Goal: Task Accomplishment & Management: Complete application form

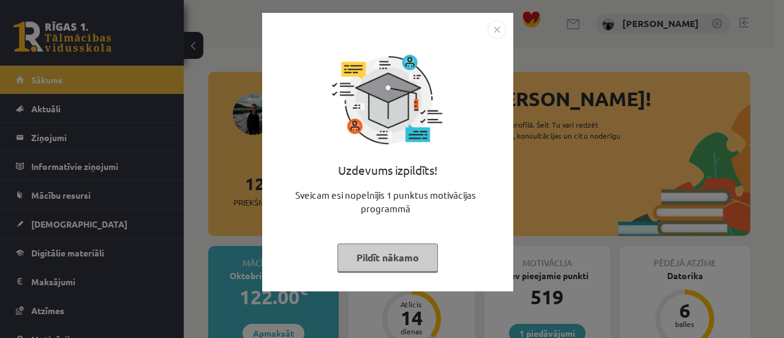
click at [419, 265] on button "Pildīt nākamo" at bounding box center [388, 257] width 100 height 28
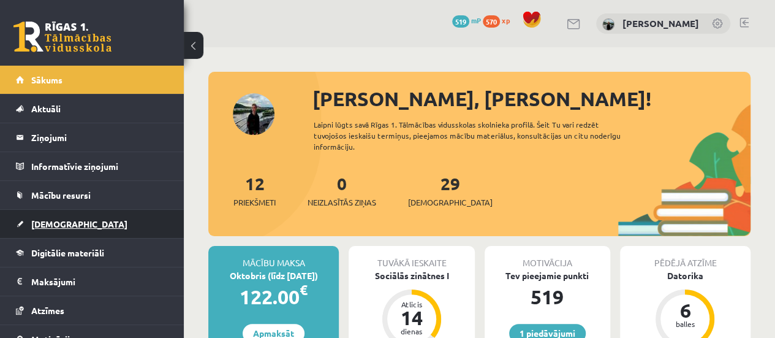
click at [65, 226] on span "[DEMOGRAPHIC_DATA]" at bounding box center [79, 223] width 96 height 11
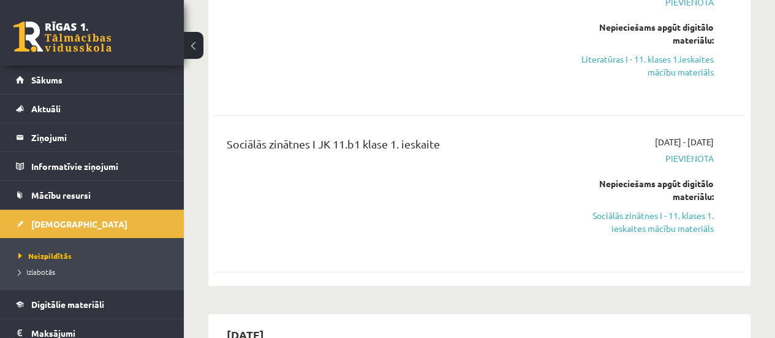
scroll to position [211, 0]
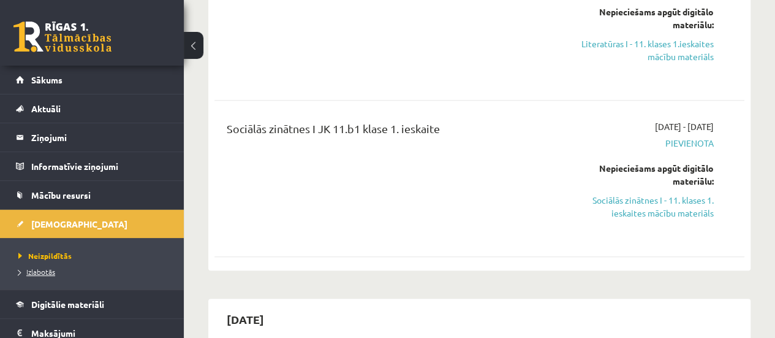
click at [31, 268] on span "Izlabotās" at bounding box center [36, 272] width 37 height 10
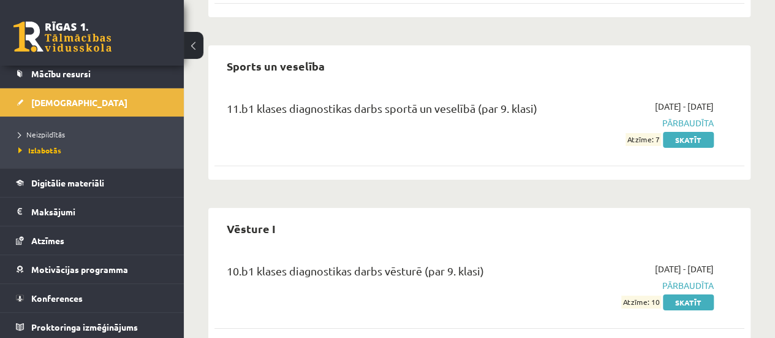
scroll to position [2063, 0]
click at [39, 129] on span "Neizpildītās" at bounding box center [41, 134] width 47 height 10
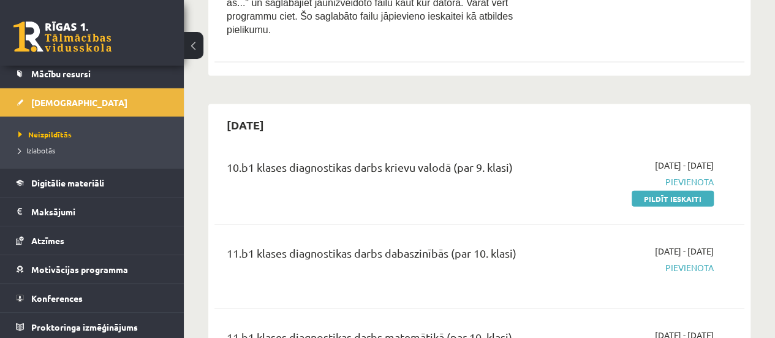
scroll to position [1266, 0]
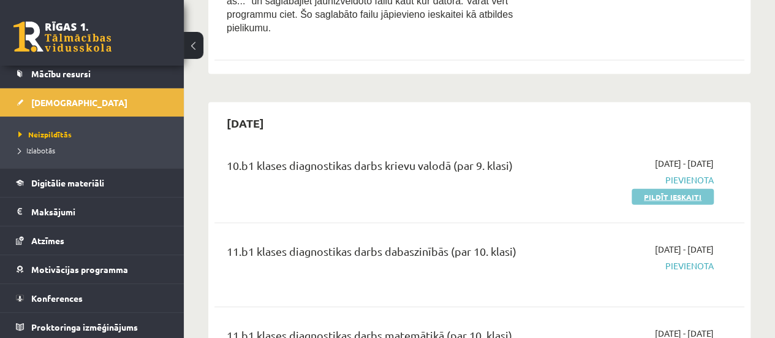
click at [635, 189] on link "Pildīt ieskaiti" at bounding box center [673, 197] width 82 height 16
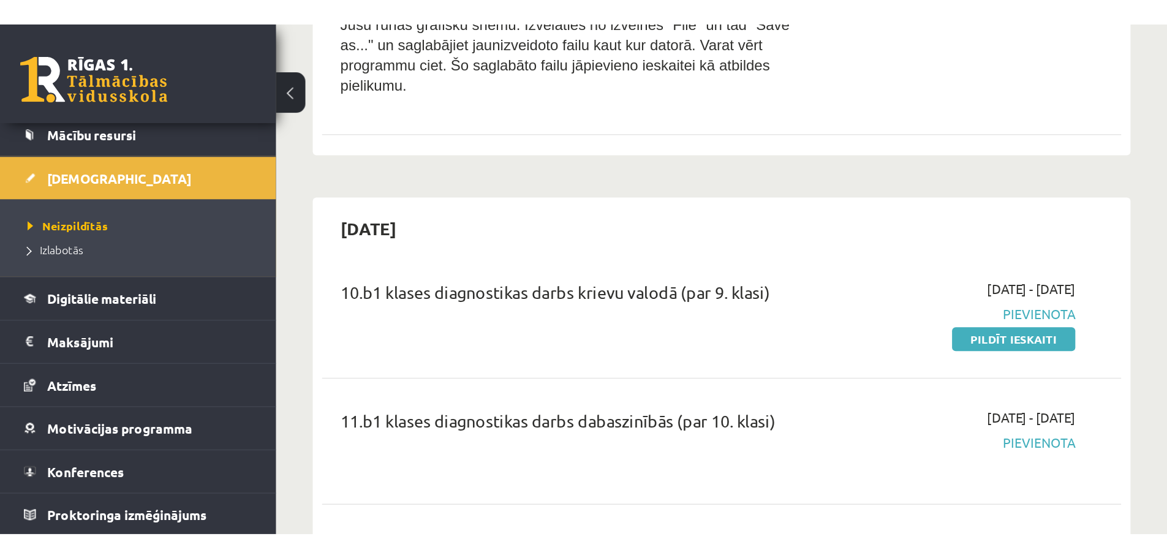
scroll to position [0, 0]
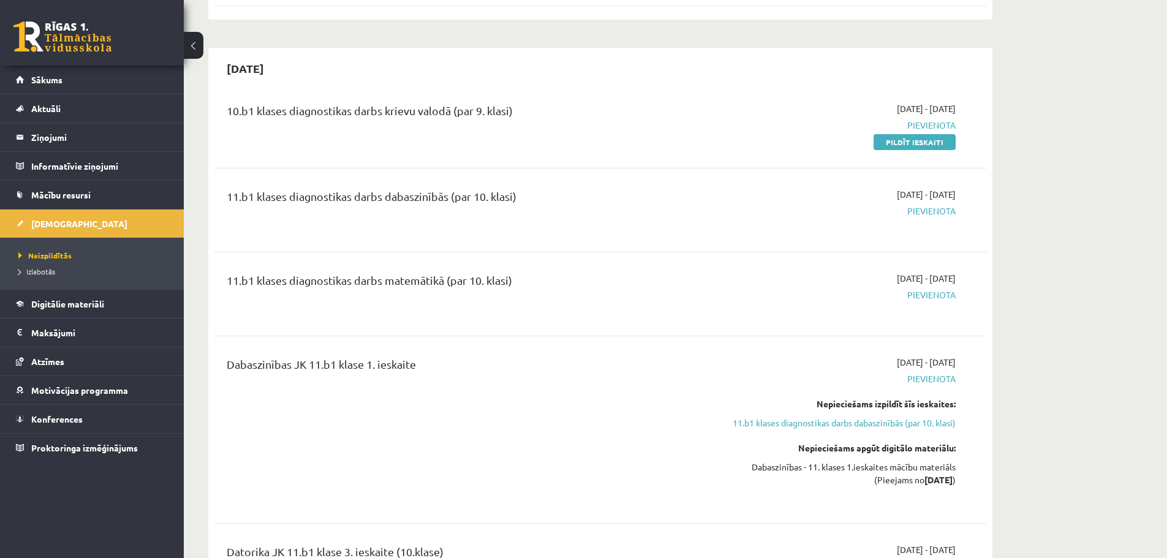
drag, startPoint x: 911, startPoint y: 146, endPoint x: 641, endPoint y: 40, distance: 290.2
click at [784, 146] on link "Pildīt ieskaiti" at bounding box center [915, 142] width 82 height 16
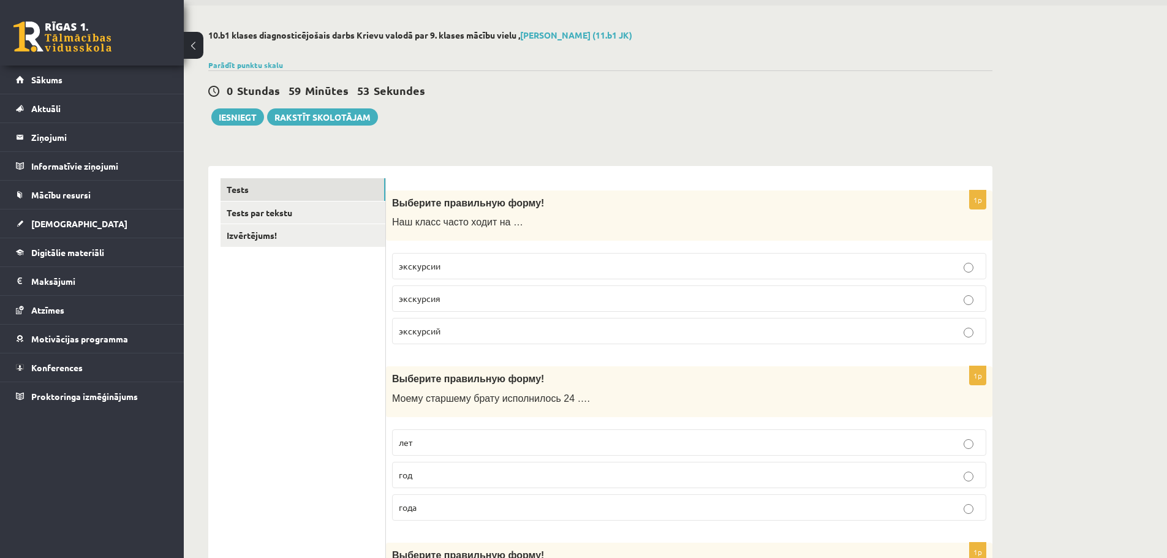
scroll to position [61, 0]
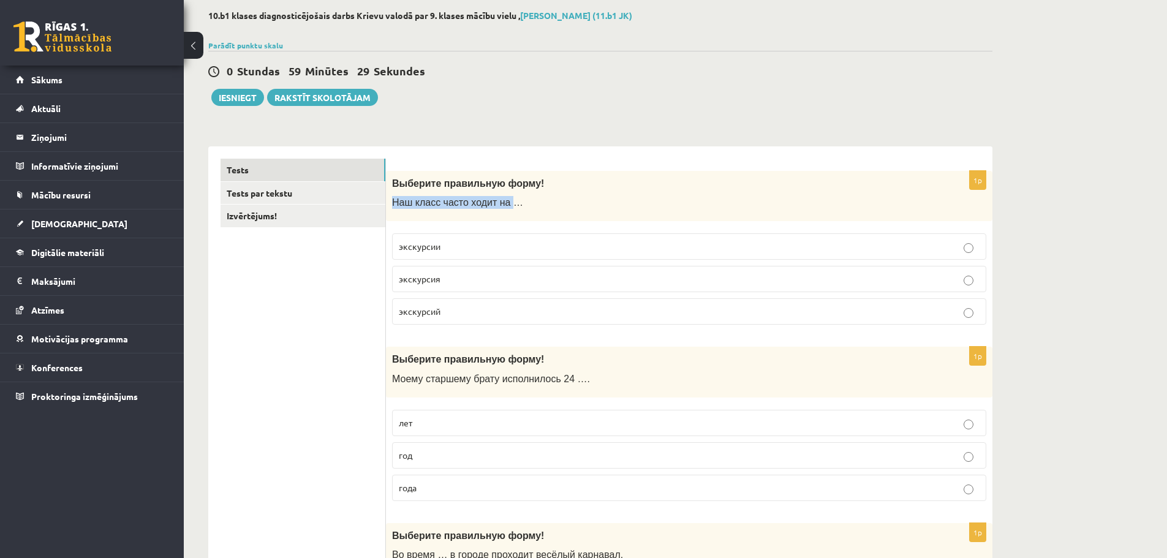
drag, startPoint x: 393, startPoint y: 200, endPoint x: 499, endPoint y: 205, distance: 106.1
click at [499, 205] on span "Наш класс часто ходит на …" at bounding box center [457, 202] width 131 height 10
copy span "Наш класс часто ходит на"
click at [963, 249] on p "экскурсии" at bounding box center [689, 246] width 581 height 13
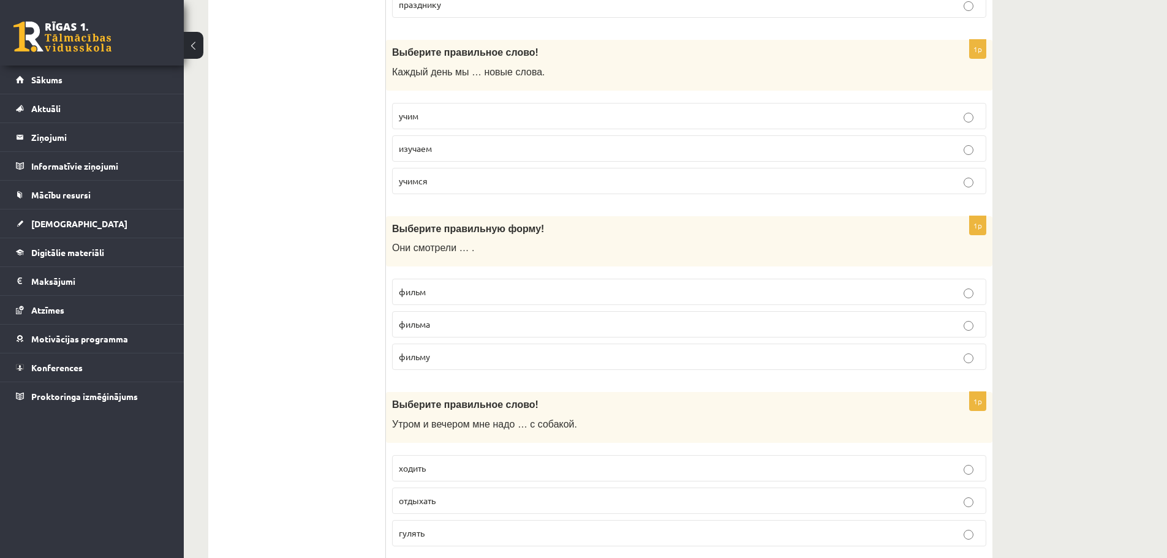
scroll to position [735, 0]
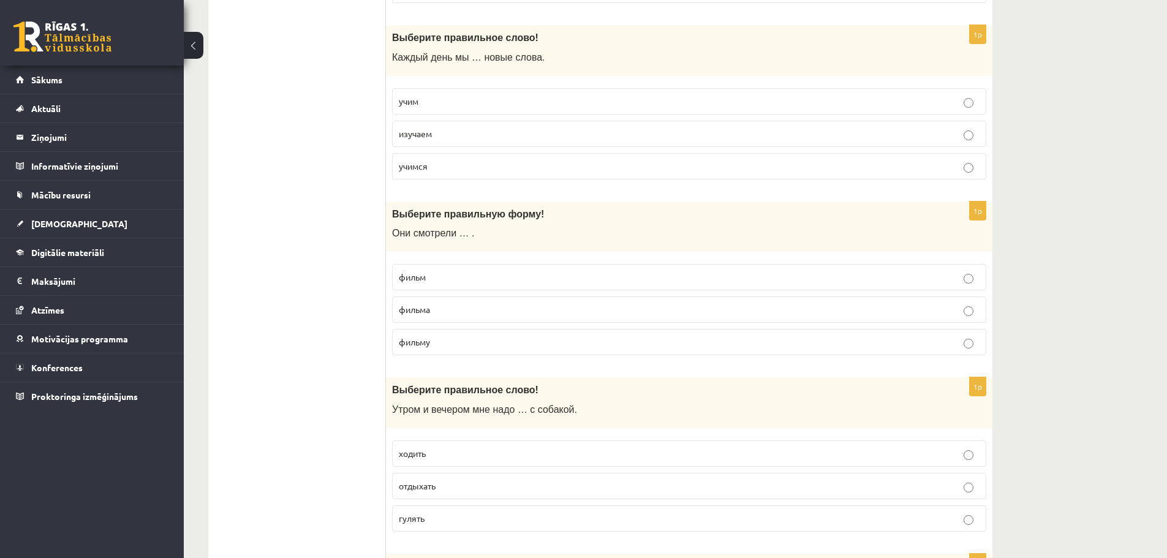
click at [962, 278] on p "фильм" at bounding box center [689, 277] width 581 height 13
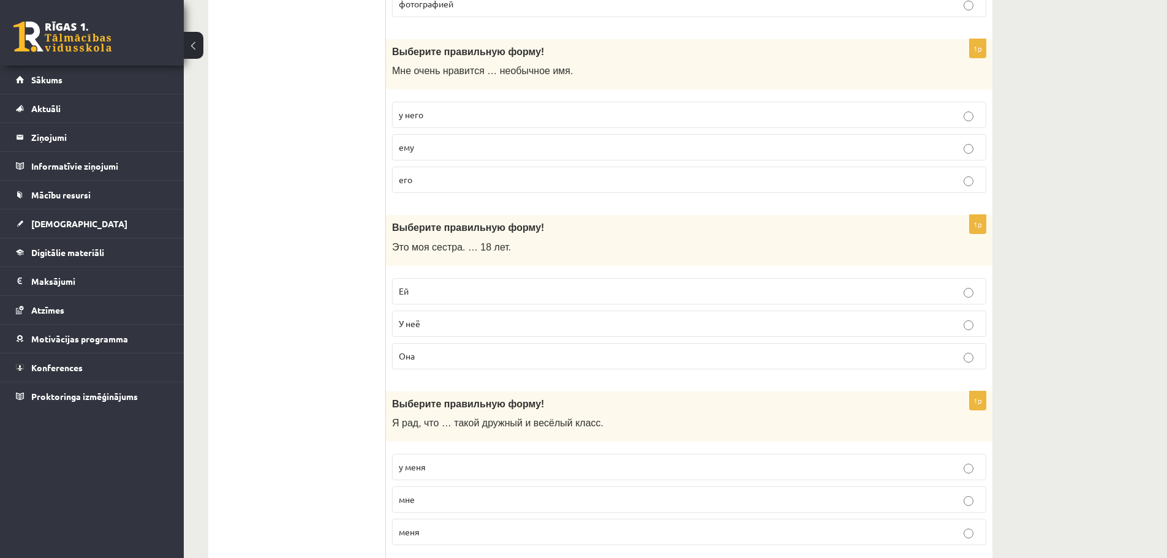
scroll to position [1960, 0]
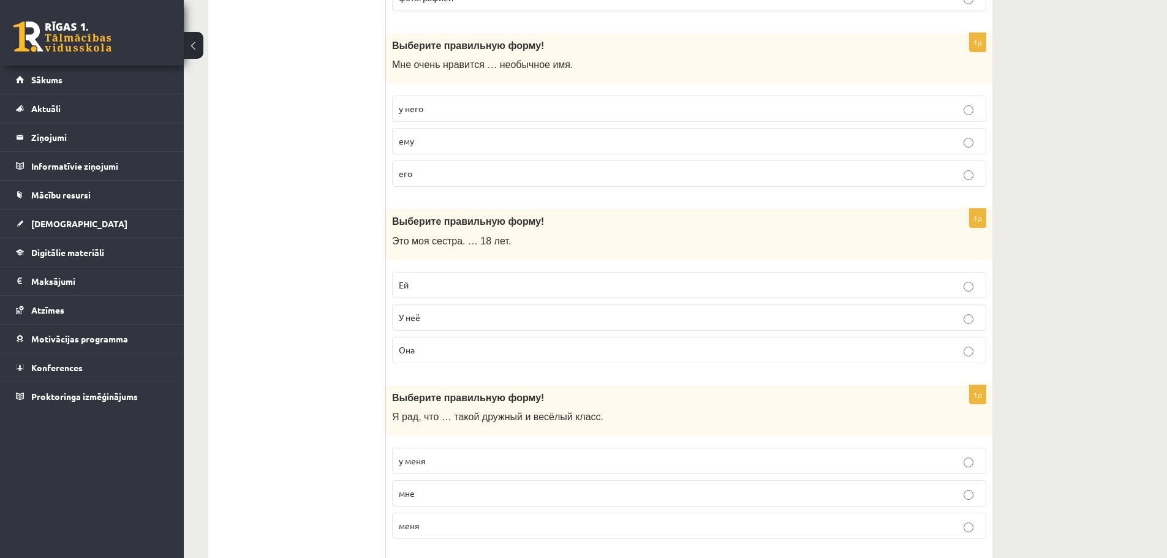
click at [640, 285] on p "Ей" at bounding box center [689, 285] width 581 height 13
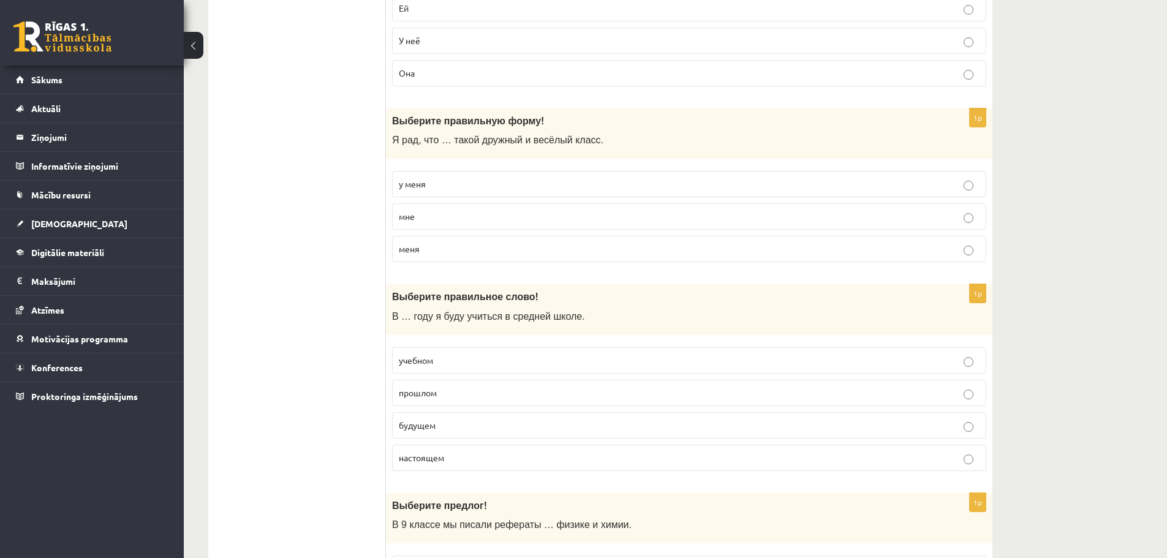
scroll to position [2267, 0]
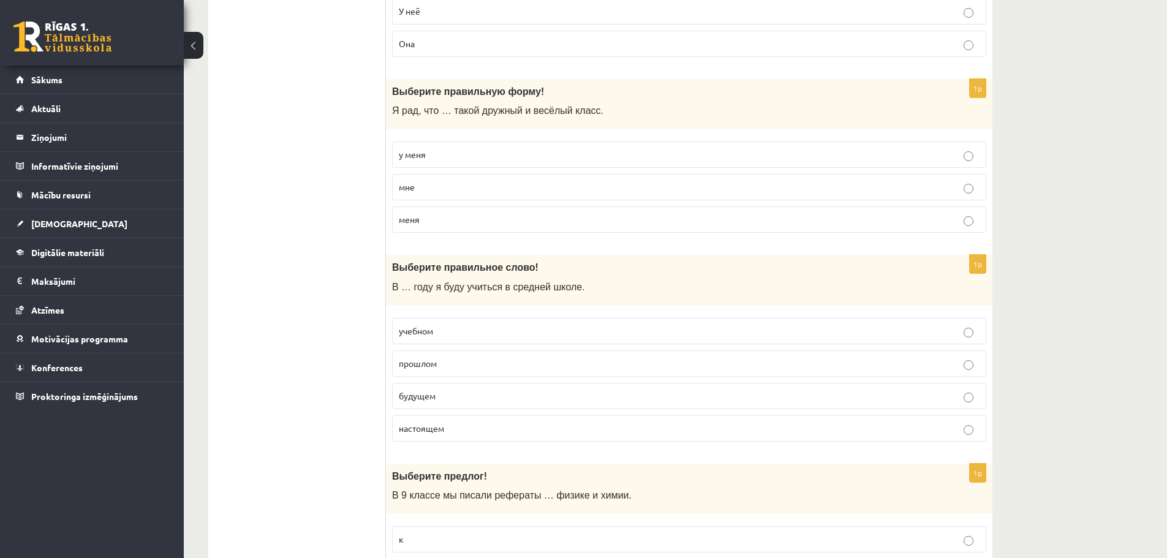
click at [443, 398] on p "будущем" at bounding box center [689, 396] width 581 height 13
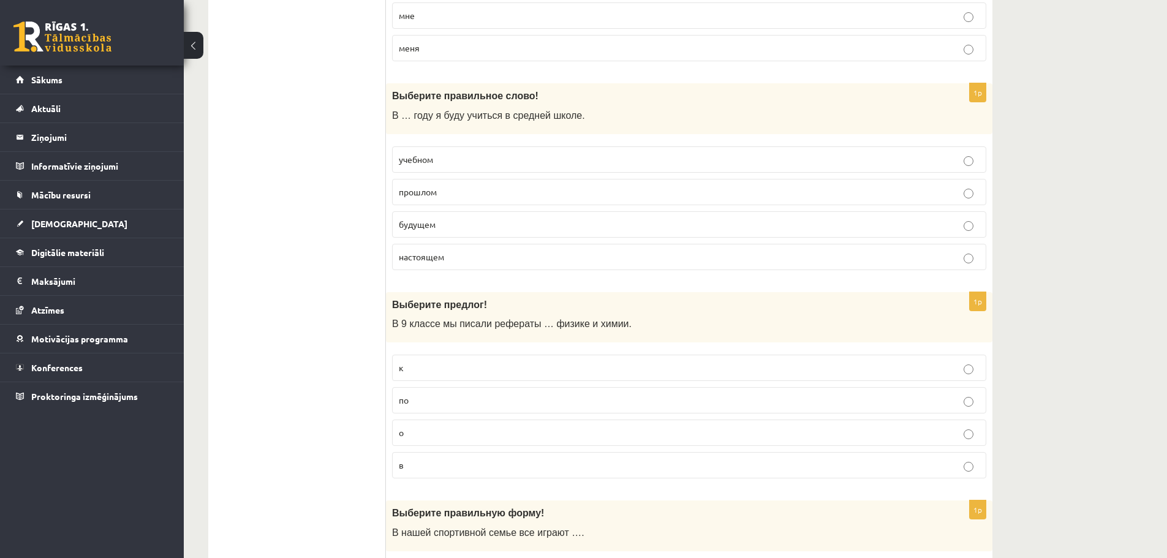
scroll to position [2573, 0]
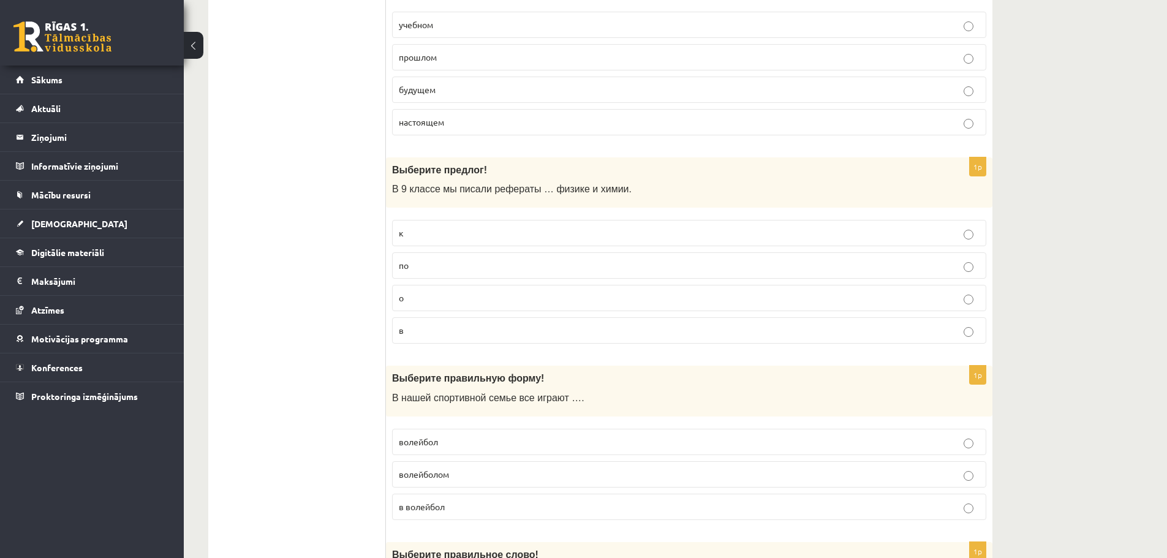
click at [932, 300] on p "о" at bounding box center [689, 298] width 581 height 13
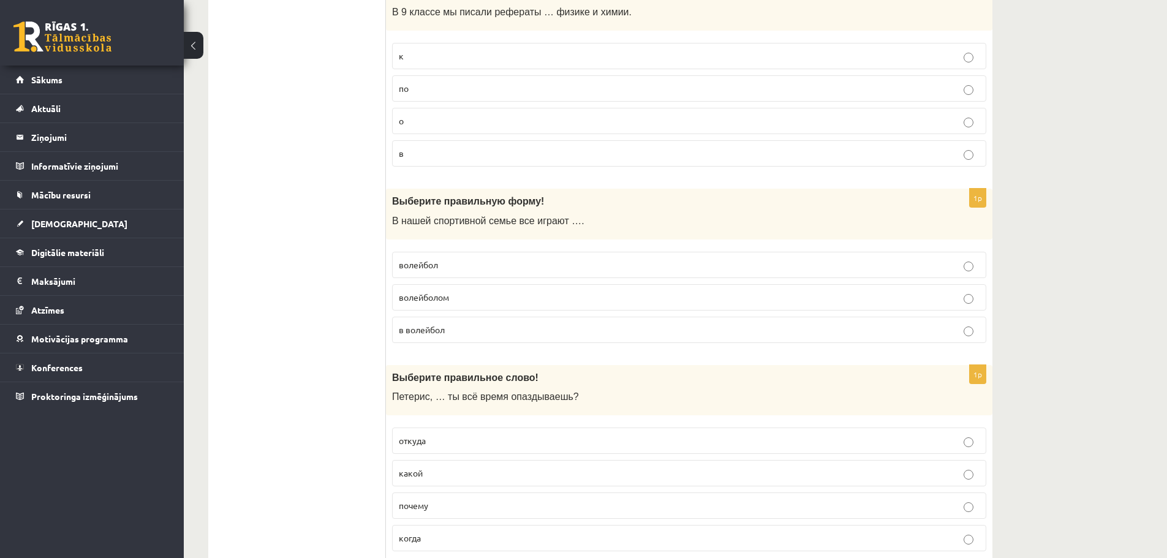
scroll to position [2757, 0]
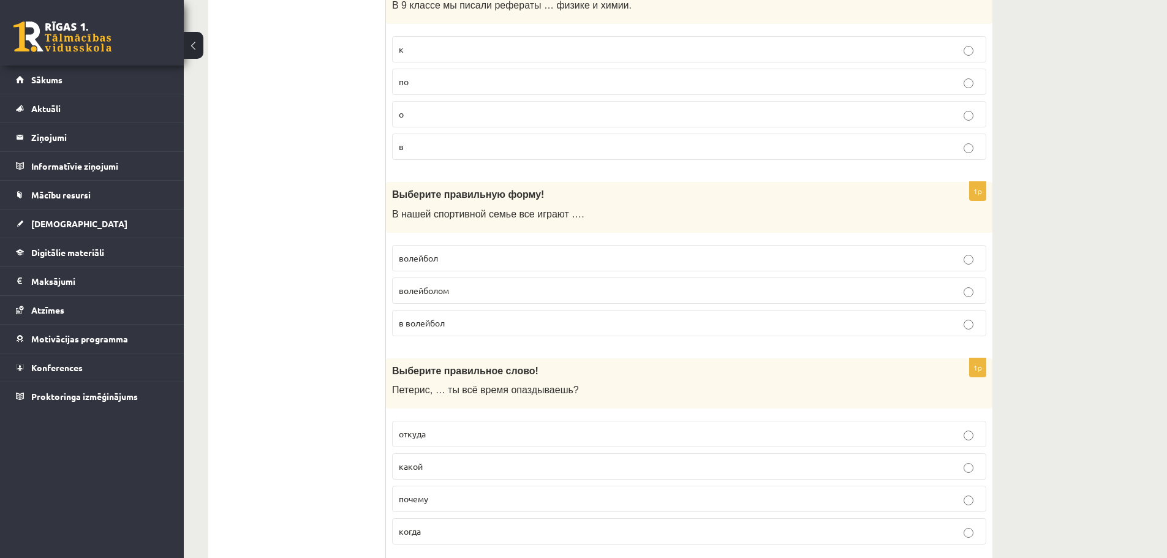
click at [505, 330] on p "в волейбол" at bounding box center [689, 323] width 581 height 13
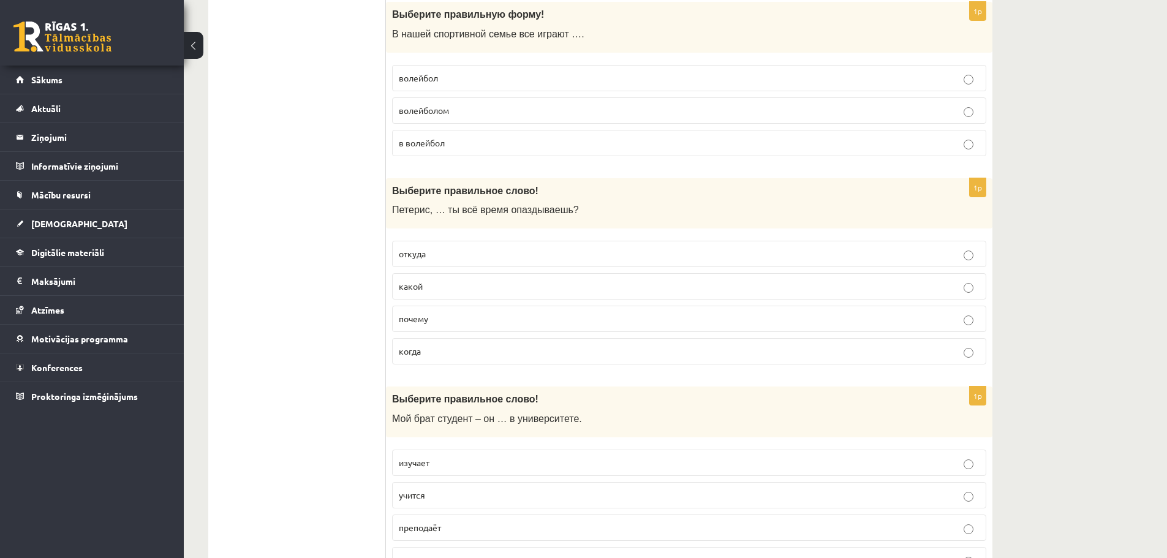
scroll to position [2941, 0]
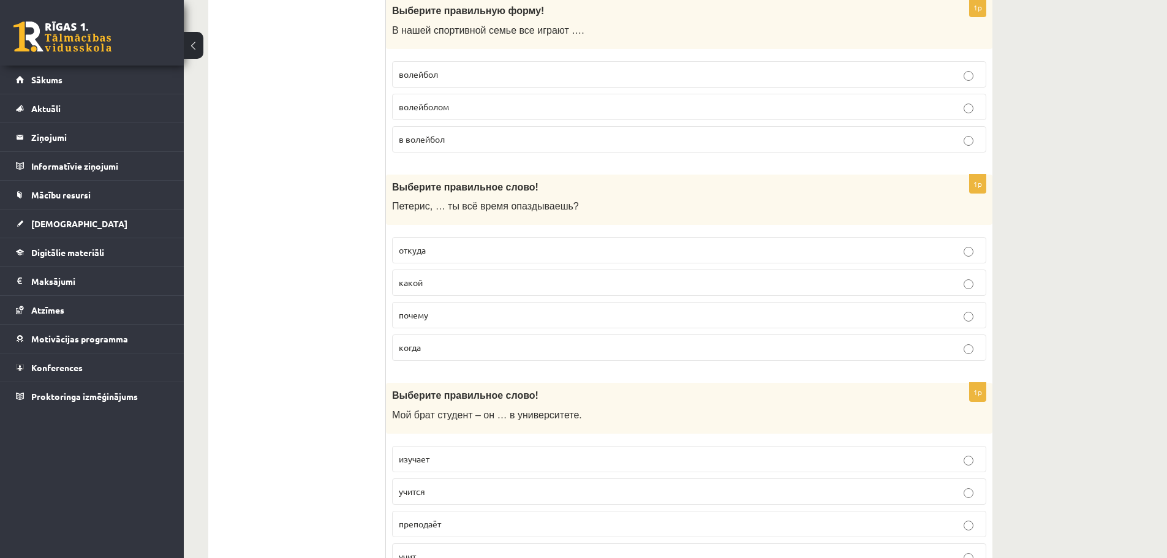
click at [790, 316] on p "почему" at bounding box center [689, 315] width 581 height 13
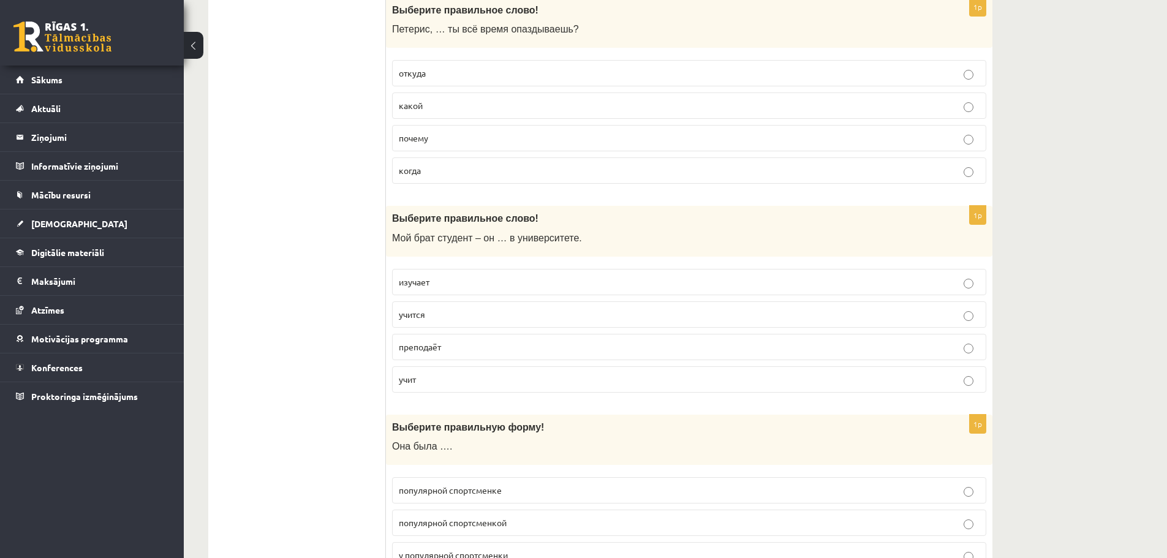
scroll to position [3125, 0]
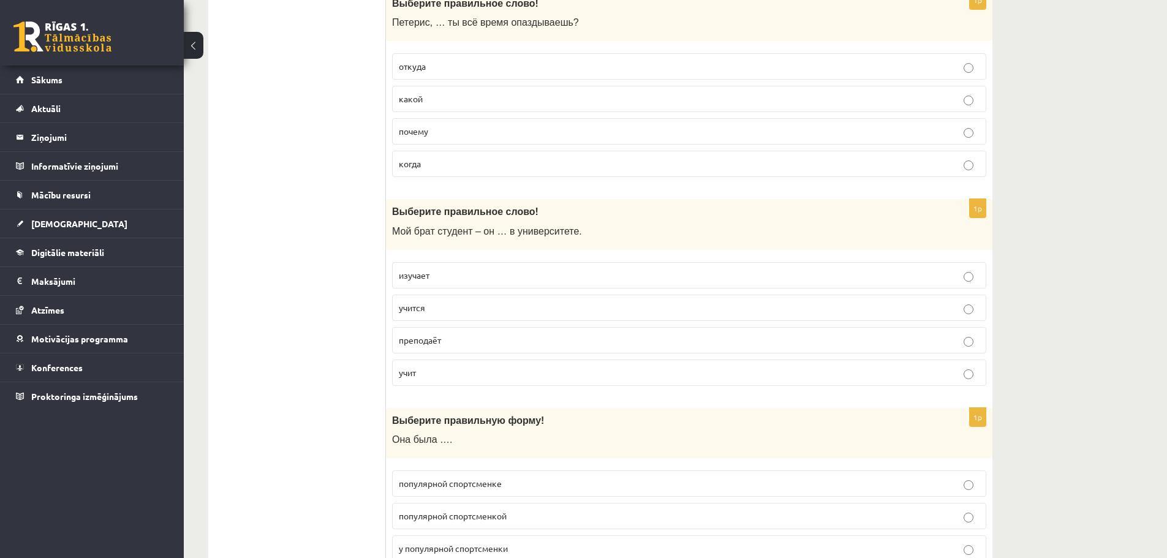
click at [500, 311] on p "учится" at bounding box center [689, 307] width 581 height 13
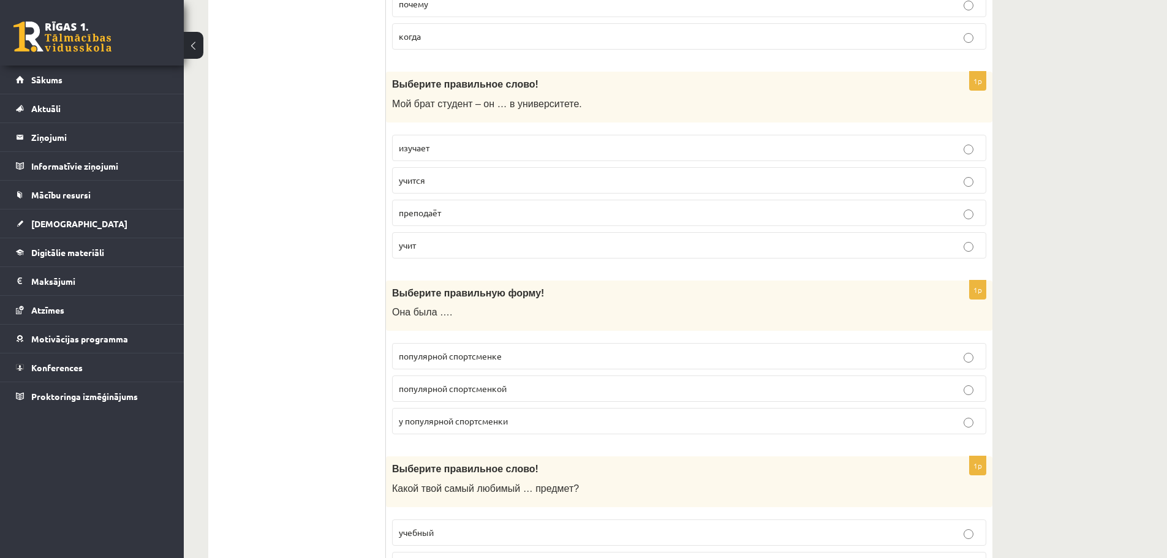
scroll to position [3308, 0]
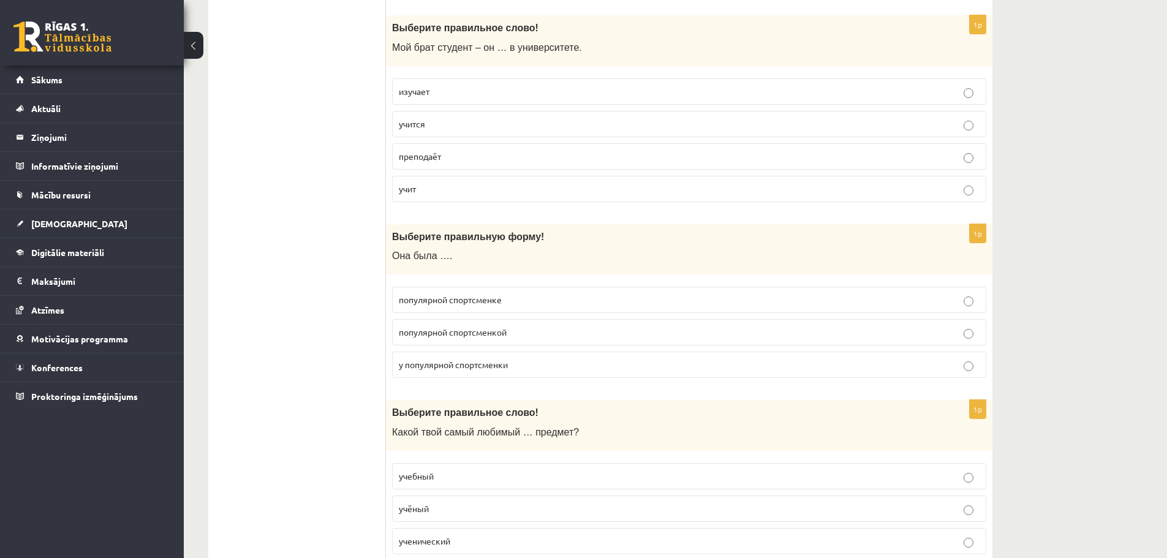
click at [626, 336] on p "популярной спортсменкой" at bounding box center [689, 332] width 581 height 13
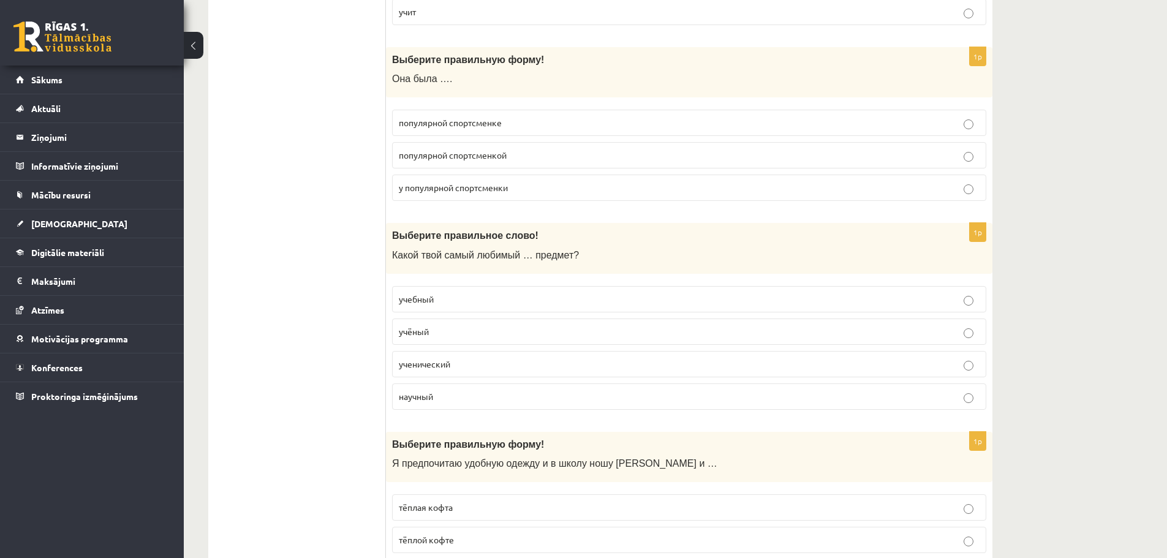
scroll to position [3492, 0]
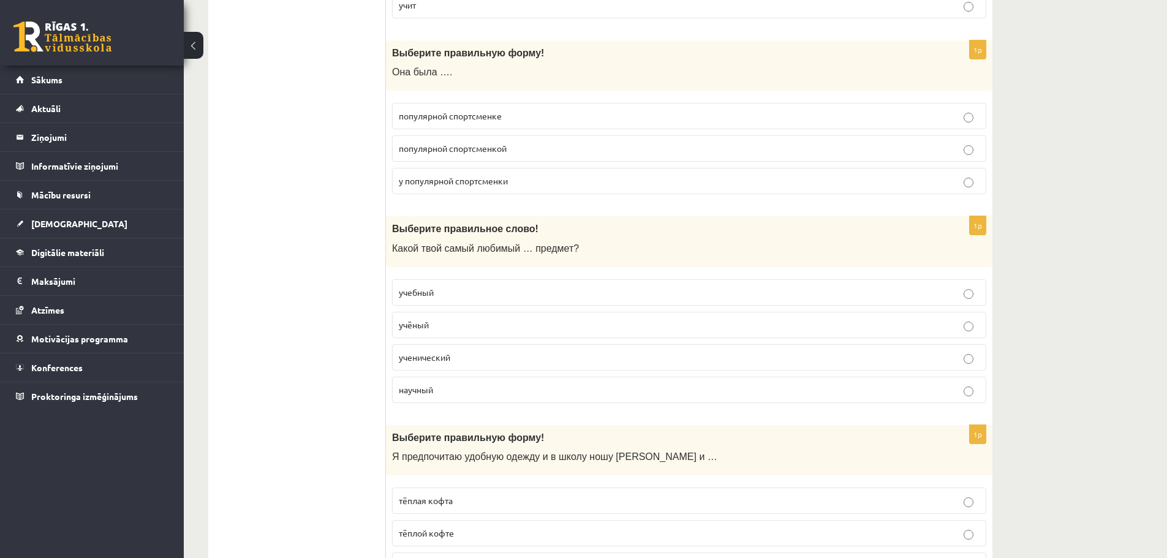
click at [449, 296] on p "учебный" at bounding box center [689, 292] width 581 height 13
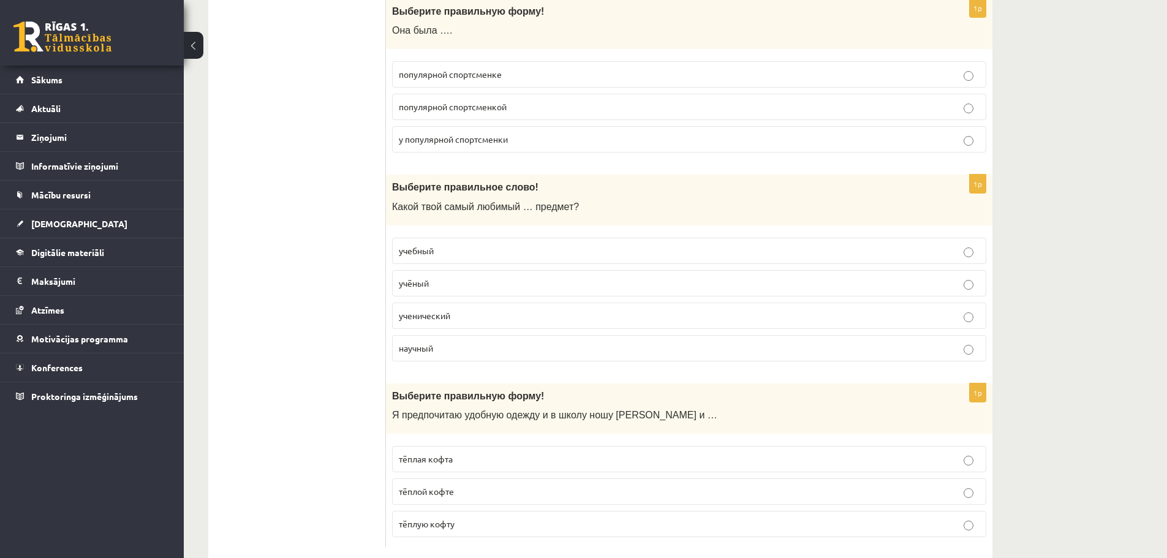
scroll to position [3560, 0]
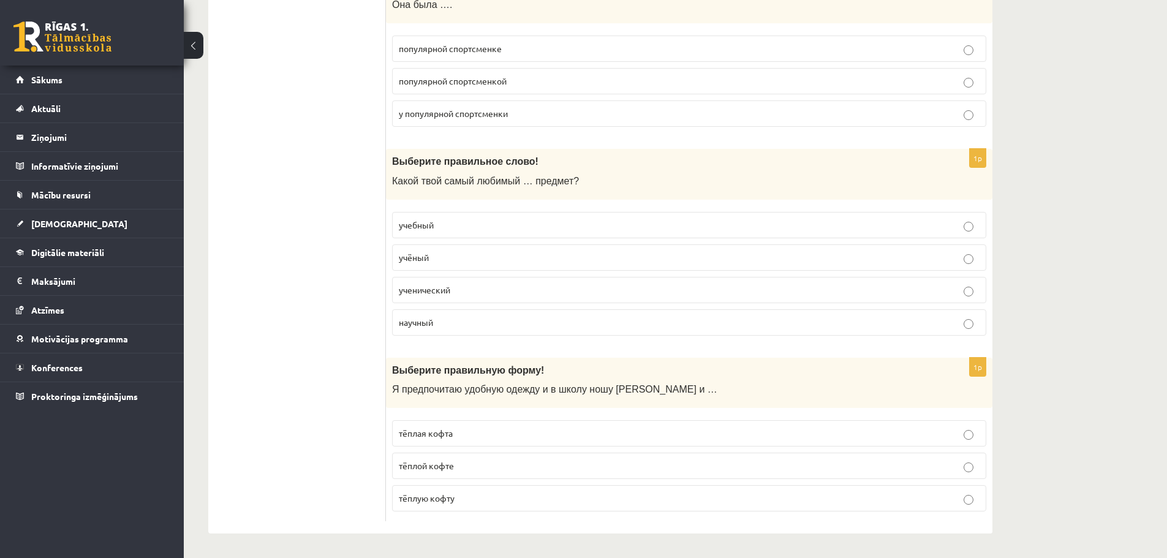
click at [507, 503] on p "тёплую кофту" at bounding box center [689, 498] width 581 height 13
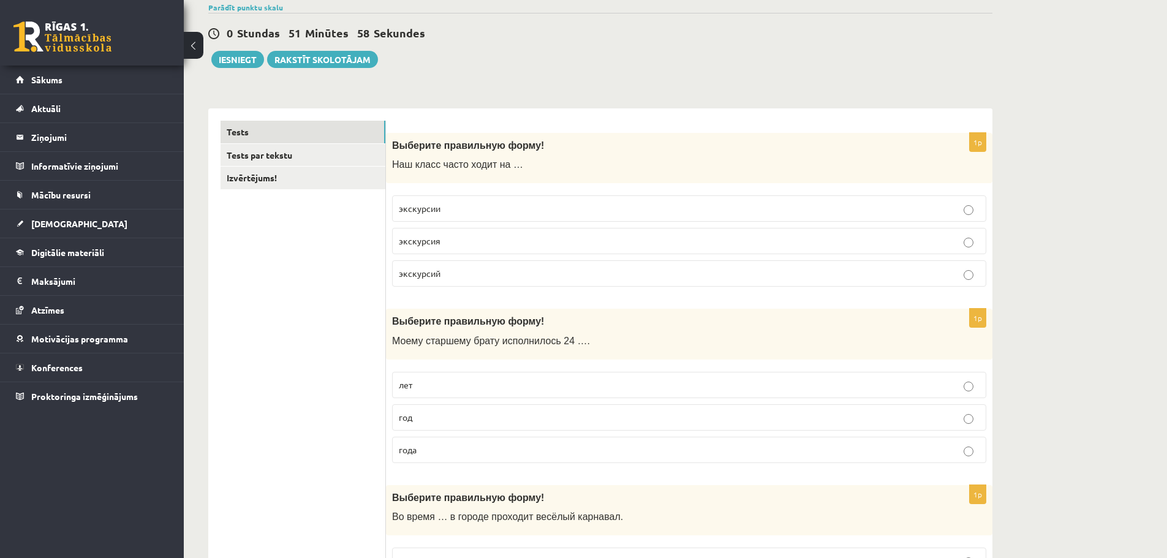
scroll to position [0, 0]
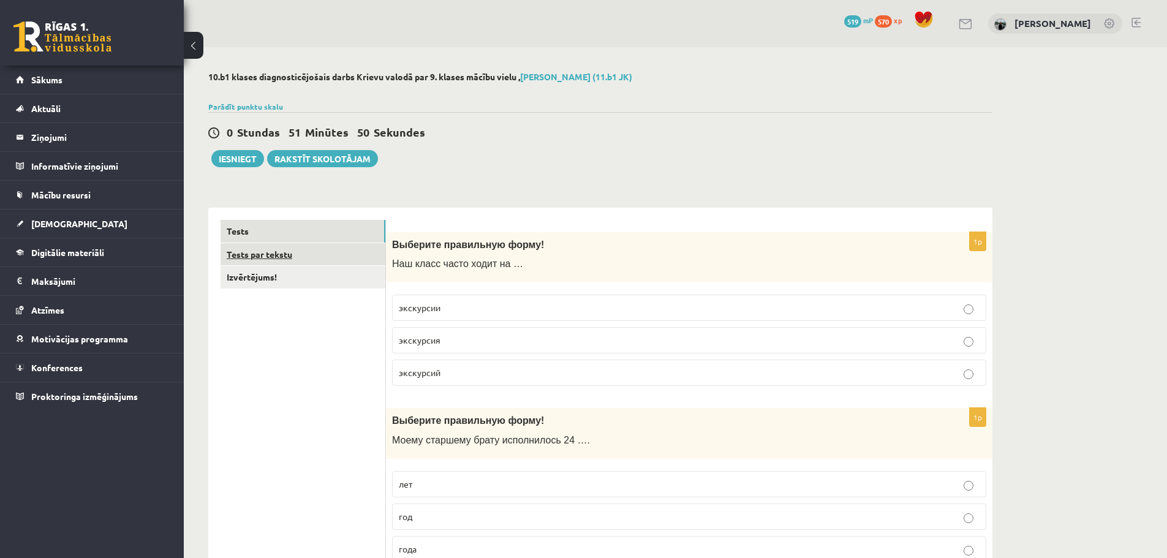
click at [268, 257] on link "Tests par tekstu" at bounding box center [303, 254] width 165 height 23
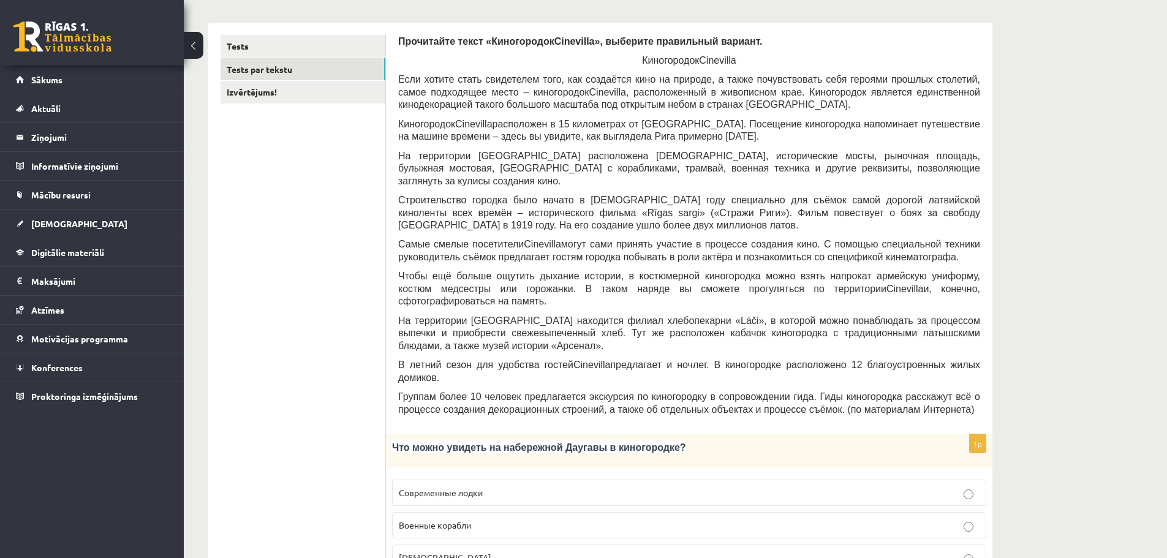
scroll to position [184, 0]
click at [467, 553] on p "Кораблики" at bounding box center [689, 559] width 581 height 13
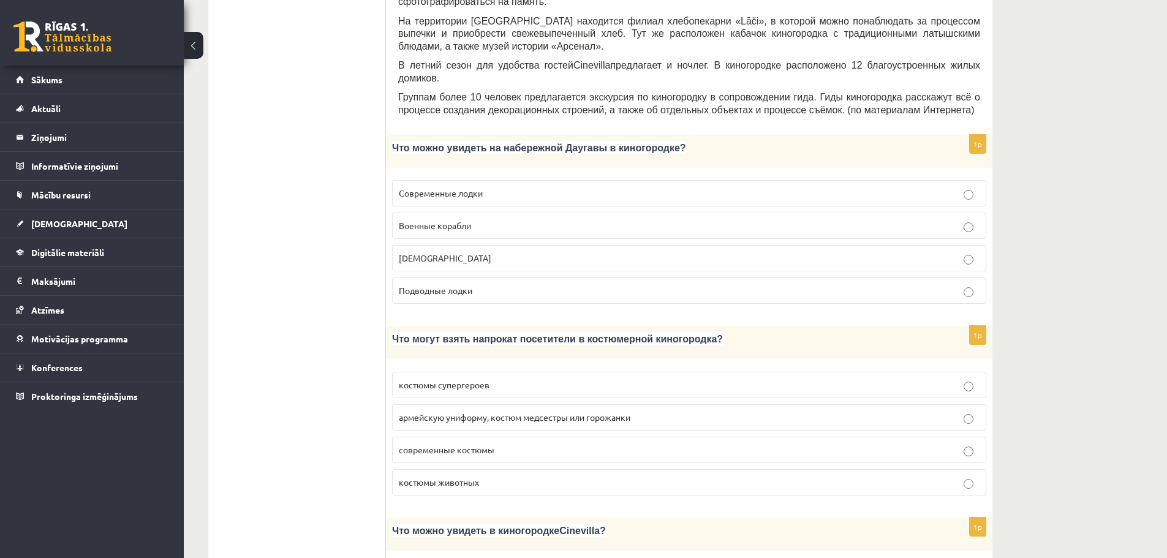
scroll to position [490, 0]
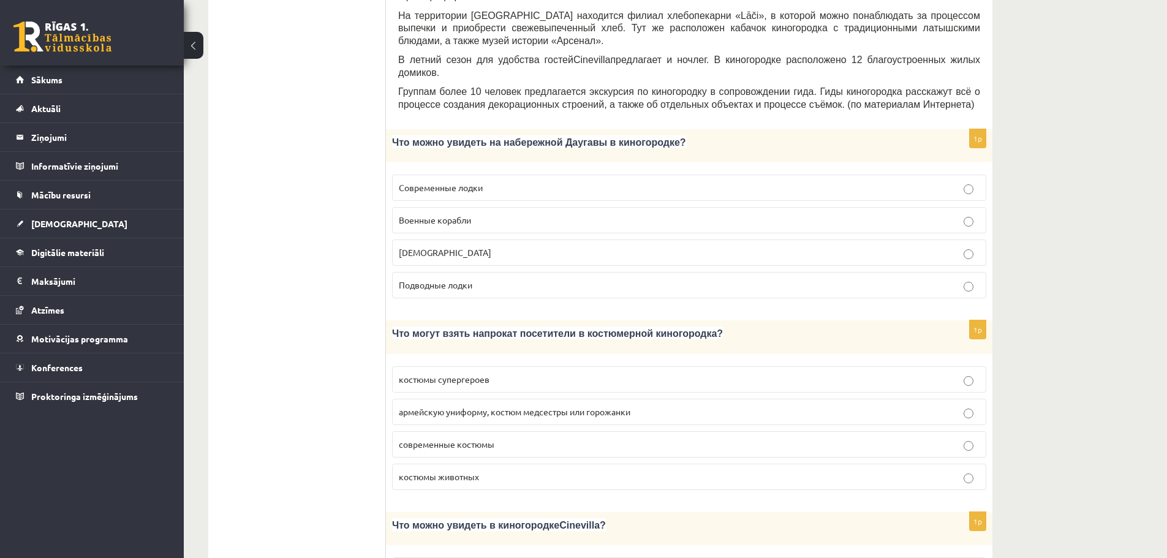
click at [766, 406] on p "армейскую униформу, костюм медсестры или горожанки" at bounding box center [689, 412] width 581 height 13
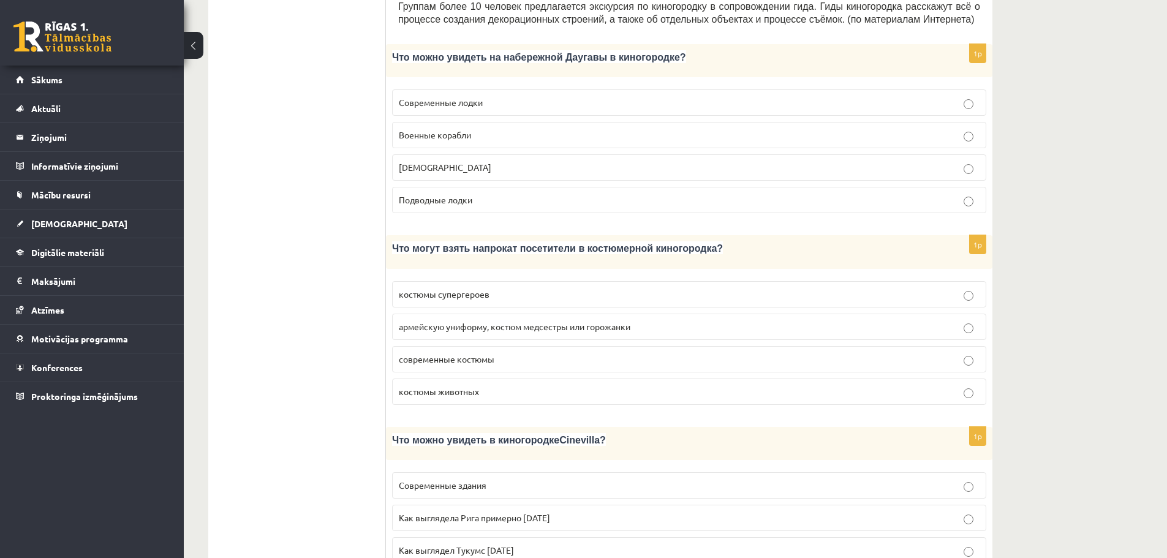
scroll to position [674, 0]
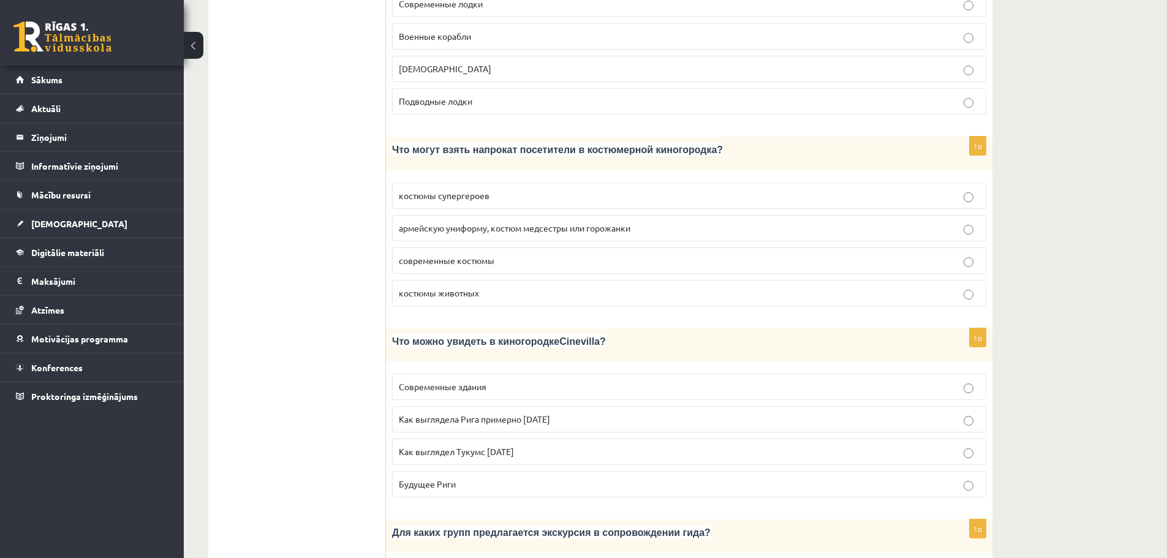
click at [646, 413] on p "Как выглядела Рига примерно 100 лет назад" at bounding box center [689, 419] width 581 height 13
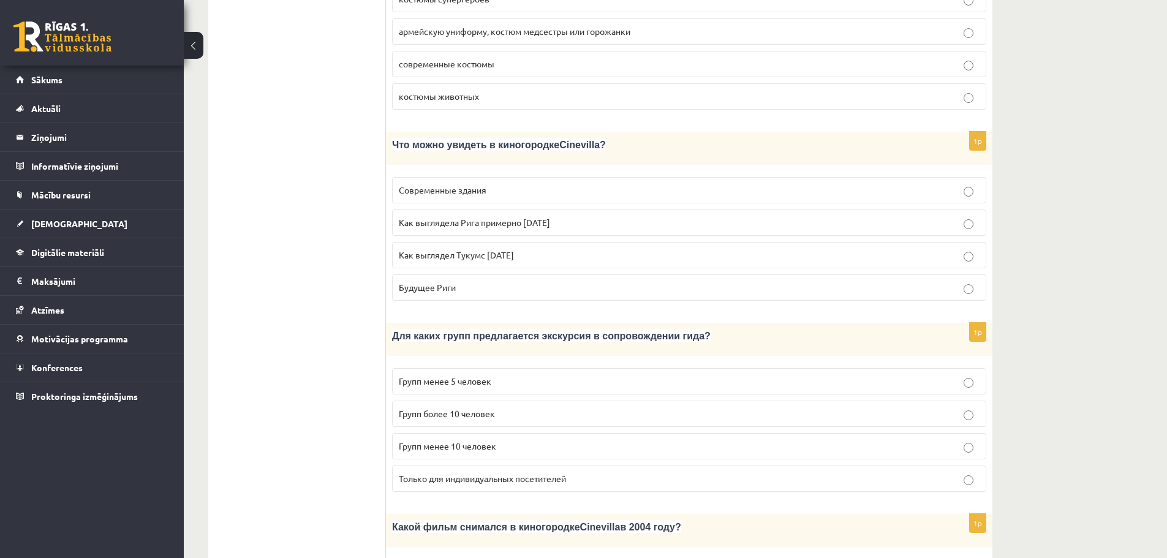
scroll to position [980, 0]
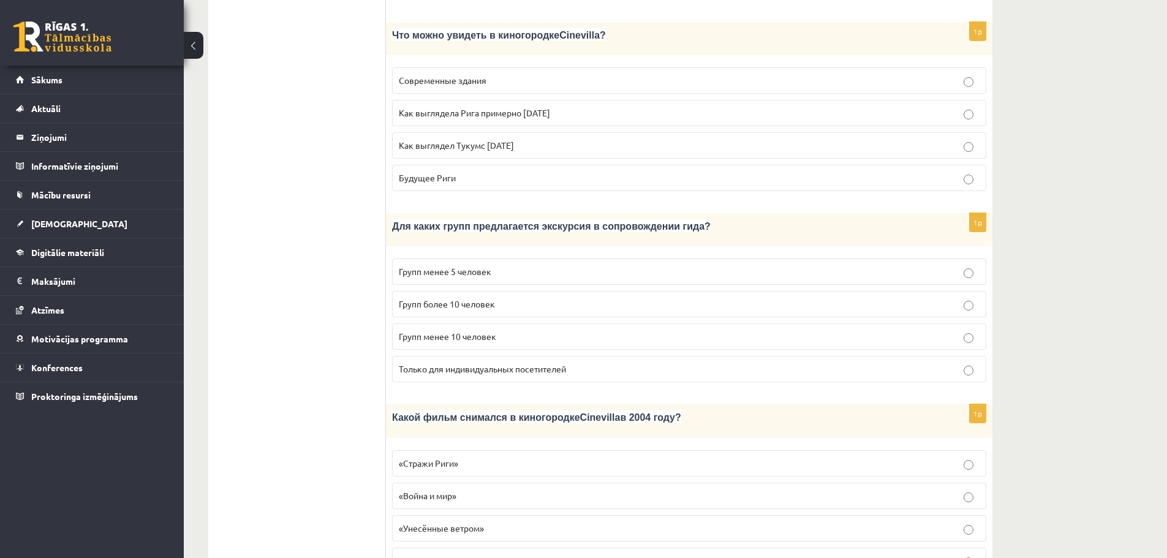
click at [569, 298] on p "Групп более 10 человек" at bounding box center [689, 304] width 581 height 13
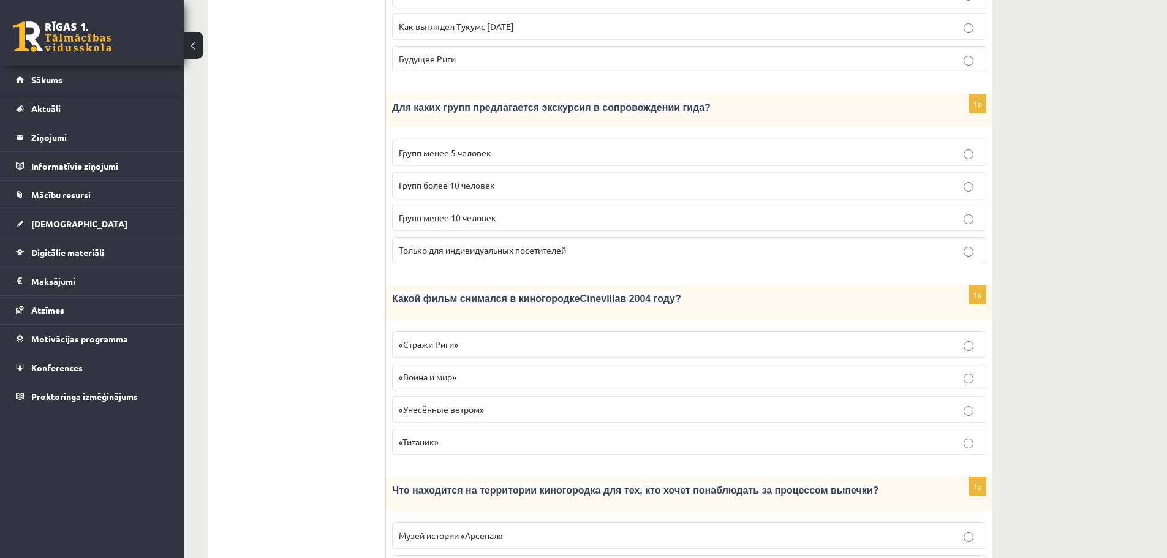
scroll to position [1103, 0]
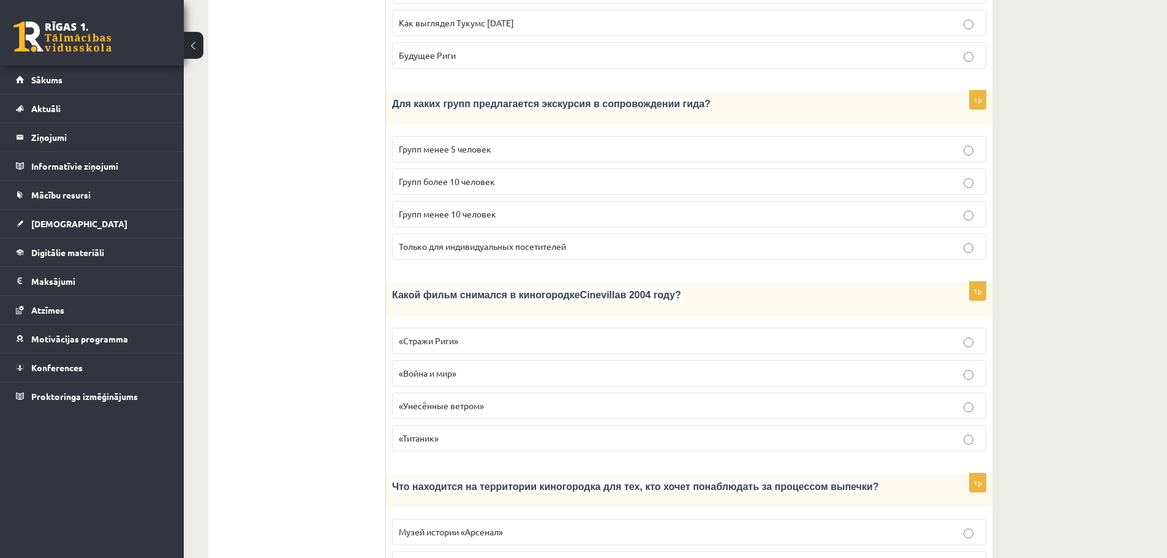
click at [580, 335] on p "«Стражи Риги»" at bounding box center [689, 341] width 581 height 13
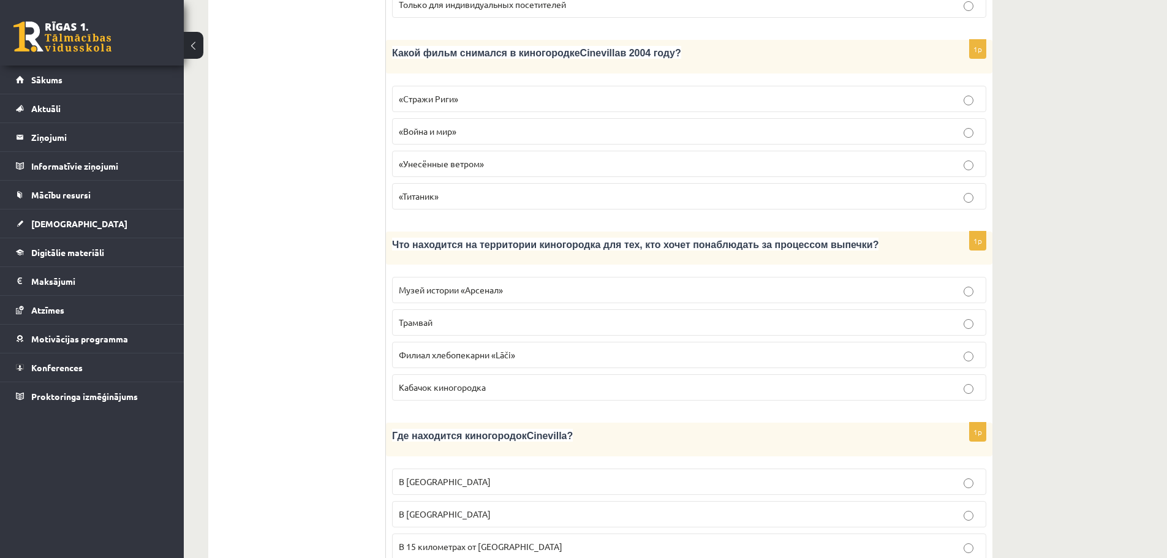
scroll to position [1348, 0]
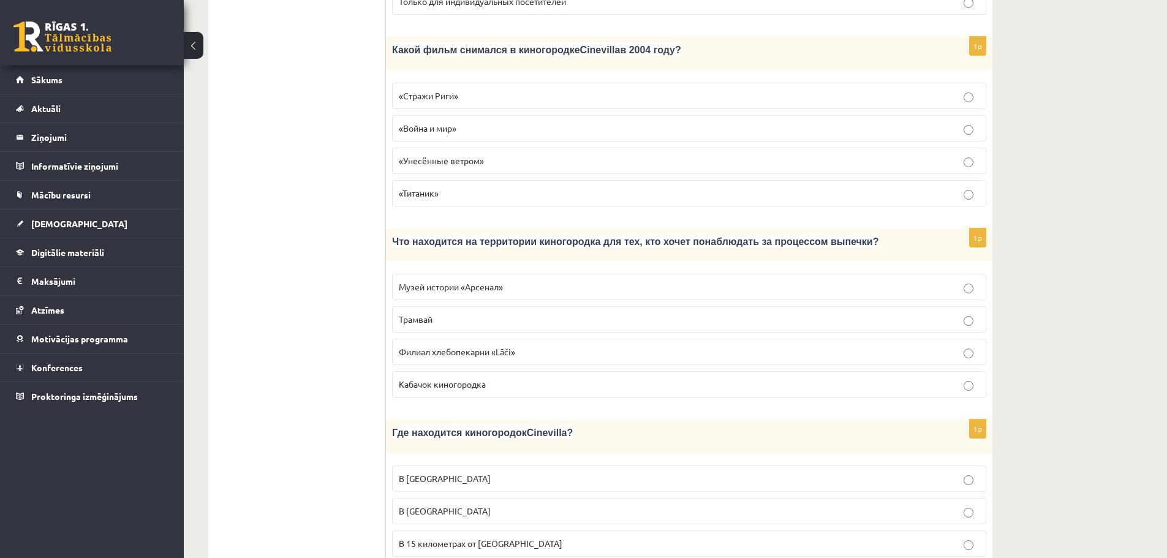
click at [556, 346] on p "Филиал хлебопекарни «Lāči»" at bounding box center [689, 352] width 581 height 13
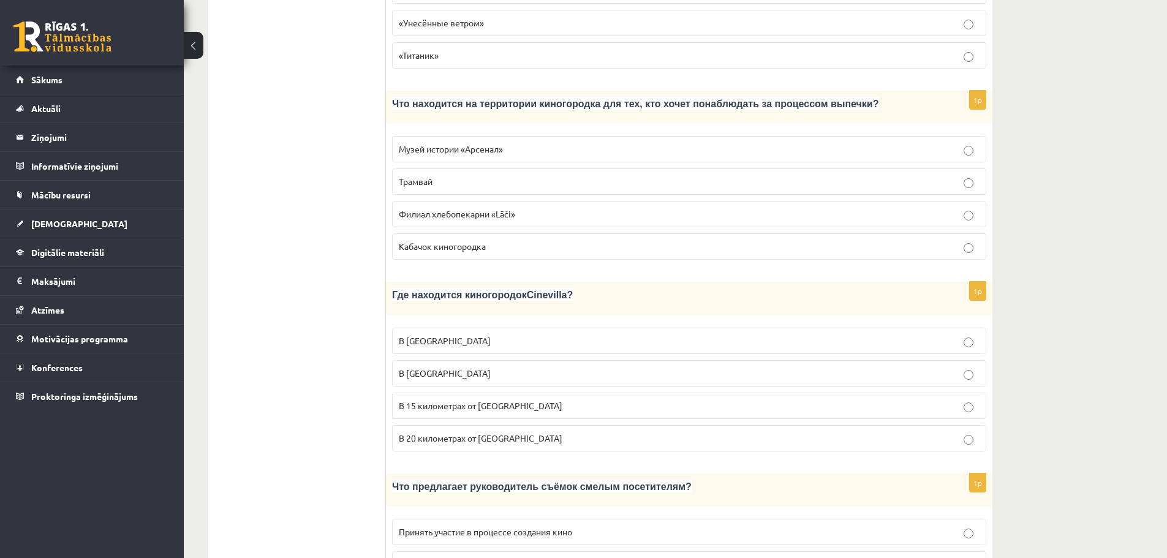
scroll to position [1532, 0]
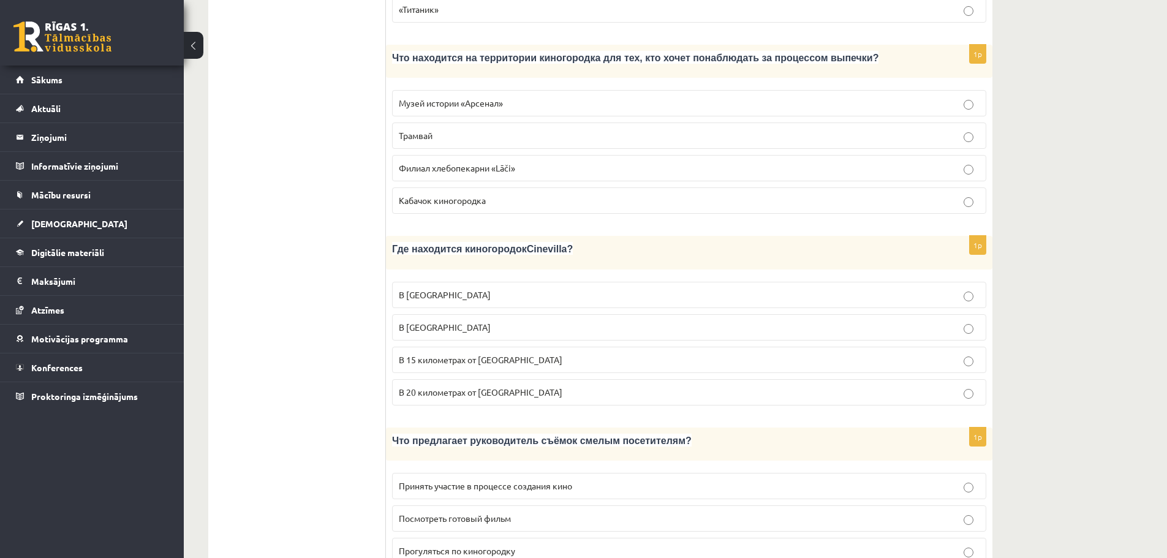
click at [520, 354] on p "В 15 километрах от Тукумса" at bounding box center [689, 360] width 581 height 13
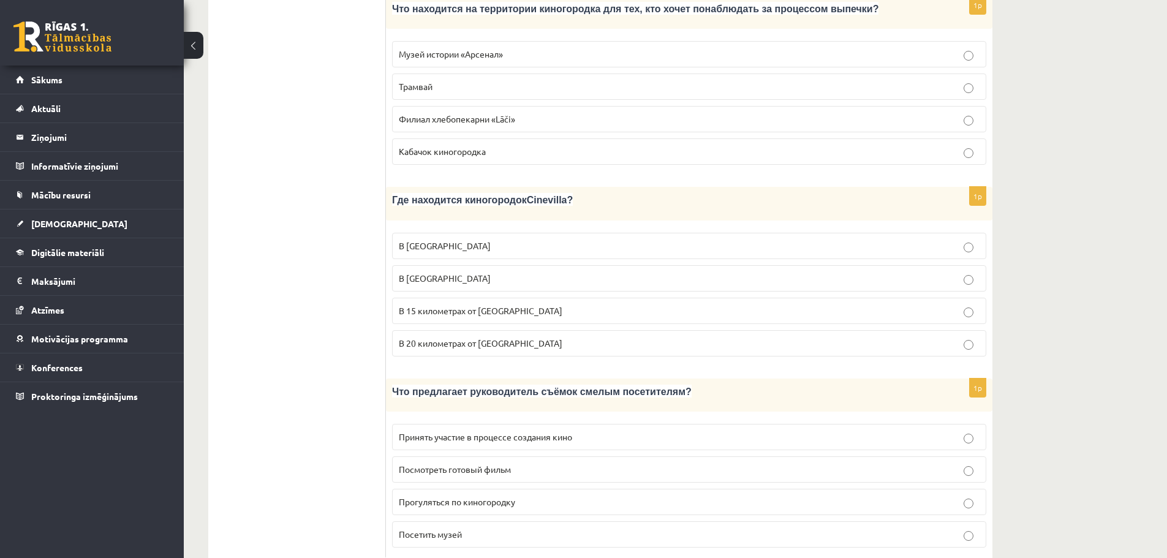
click at [613, 431] on p "Принять участие в процессе создания кино" at bounding box center [689, 437] width 581 height 13
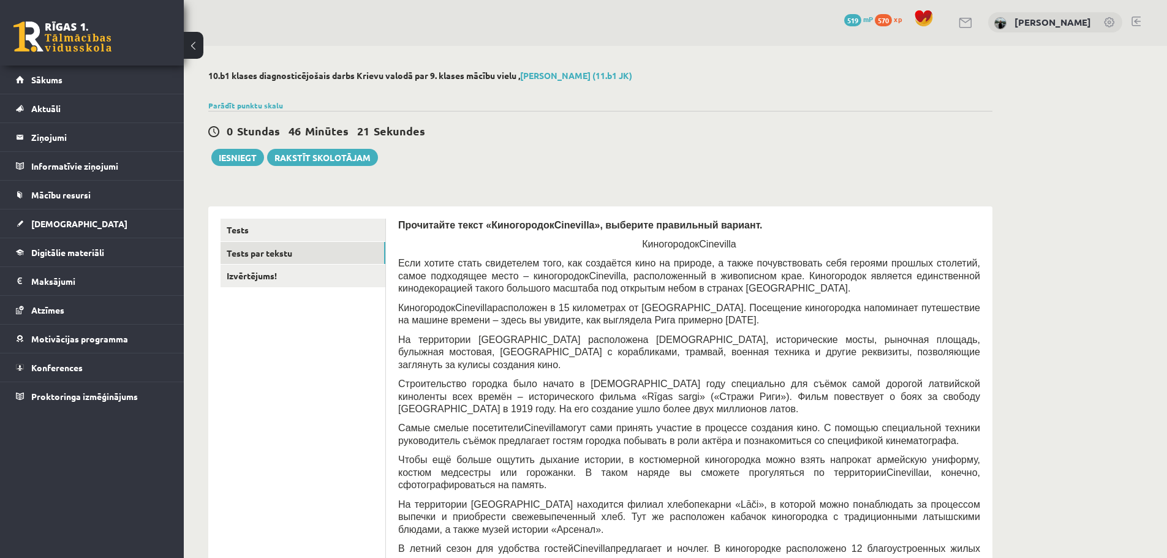
scroll to position [0, 0]
click at [248, 276] on link "Izvērtējums!" at bounding box center [303, 277] width 165 height 23
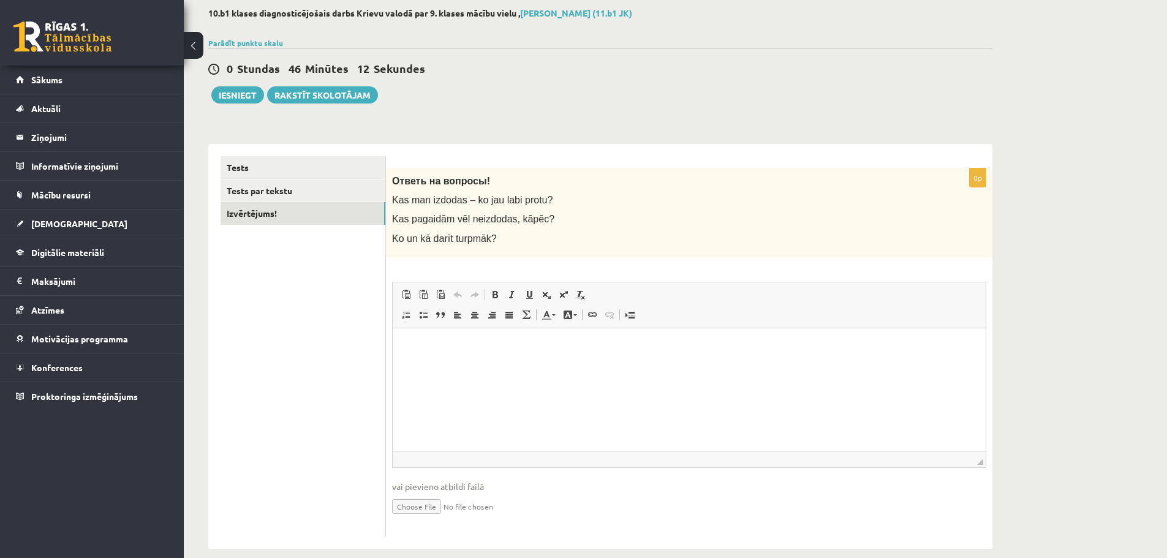
scroll to position [80, 0]
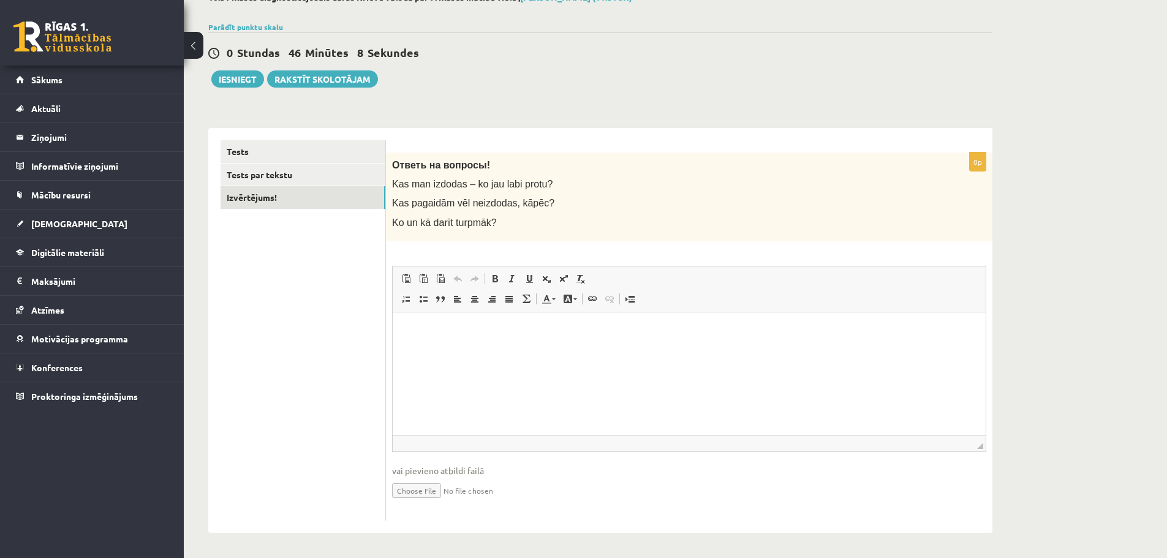
click at [471, 349] on html at bounding box center [689, 330] width 593 height 37
click at [401, 330] on html "**********" at bounding box center [689, 330] width 593 height 37
click at [560, 328] on p "**********" at bounding box center [689, 330] width 569 height 13
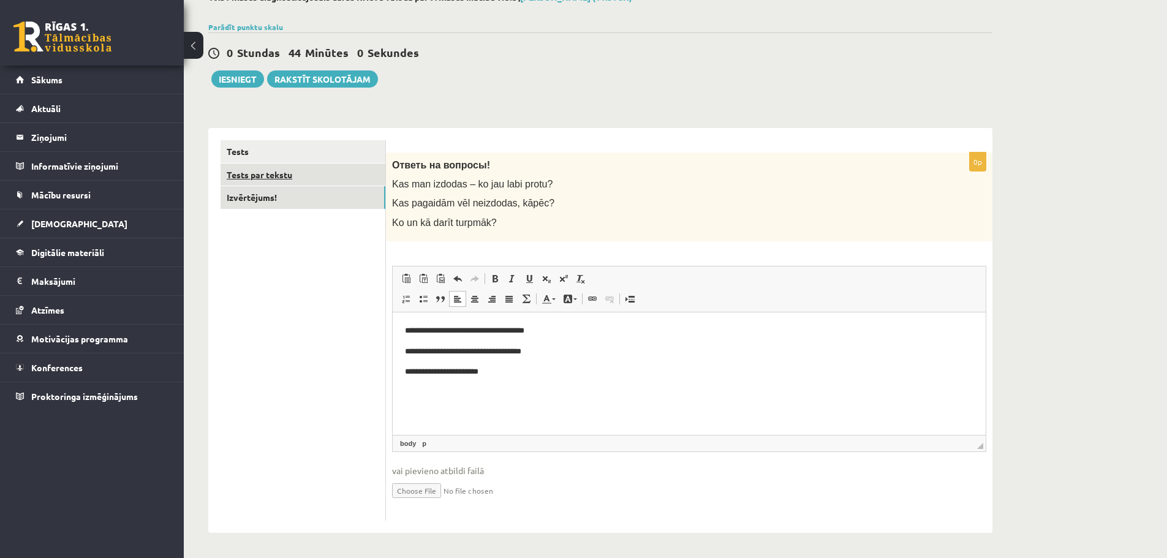
click at [290, 176] on link "Tests par tekstu" at bounding box center [303, 175] width 165 height 23
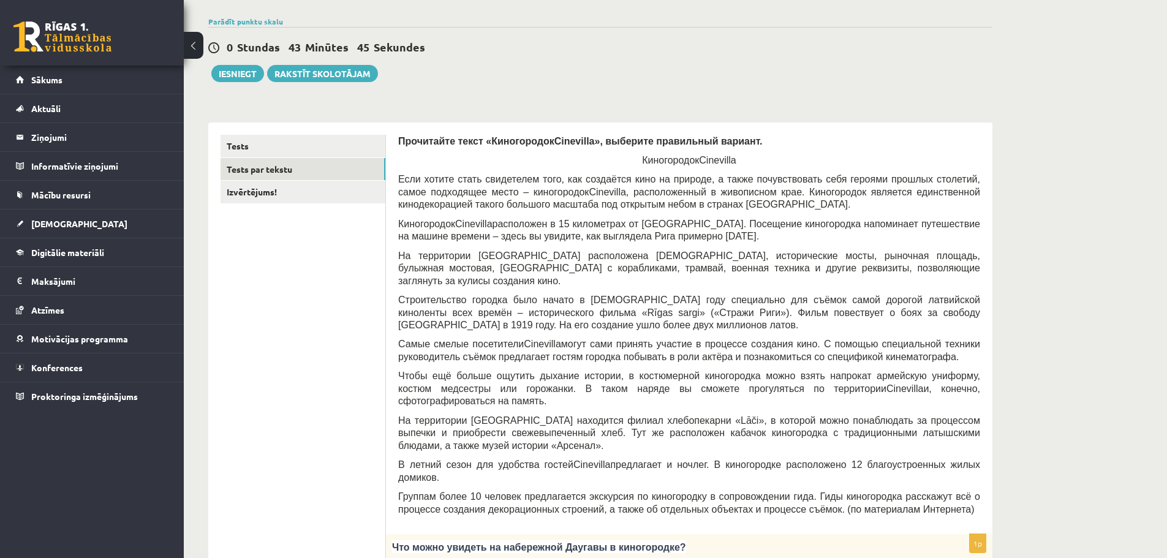
scroll to position [0, 0]
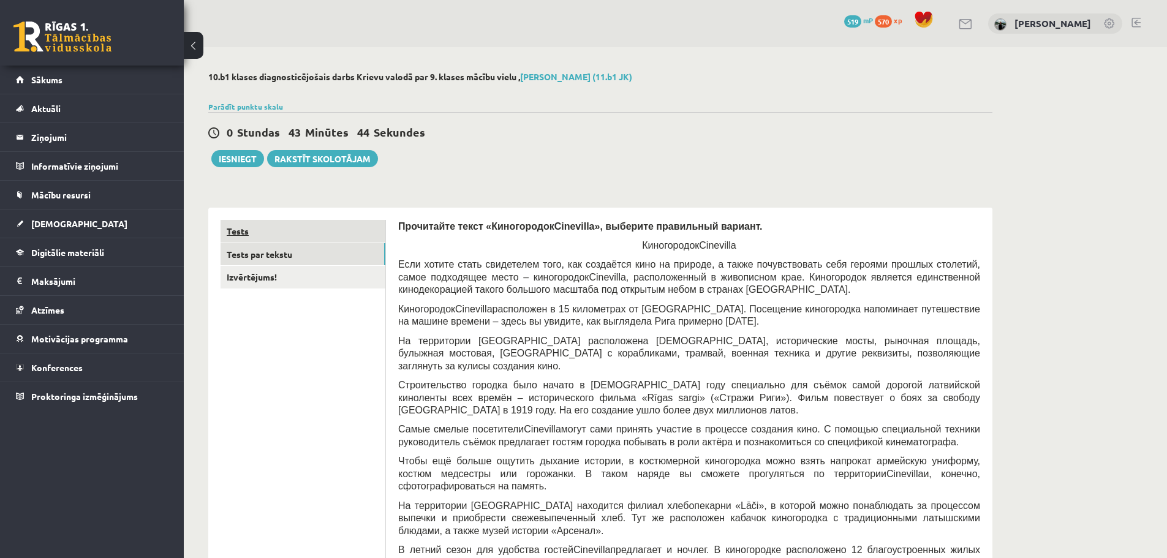
click at [255, 229] on link "Tests" at bounding box center [303, 231] width 165 height 23
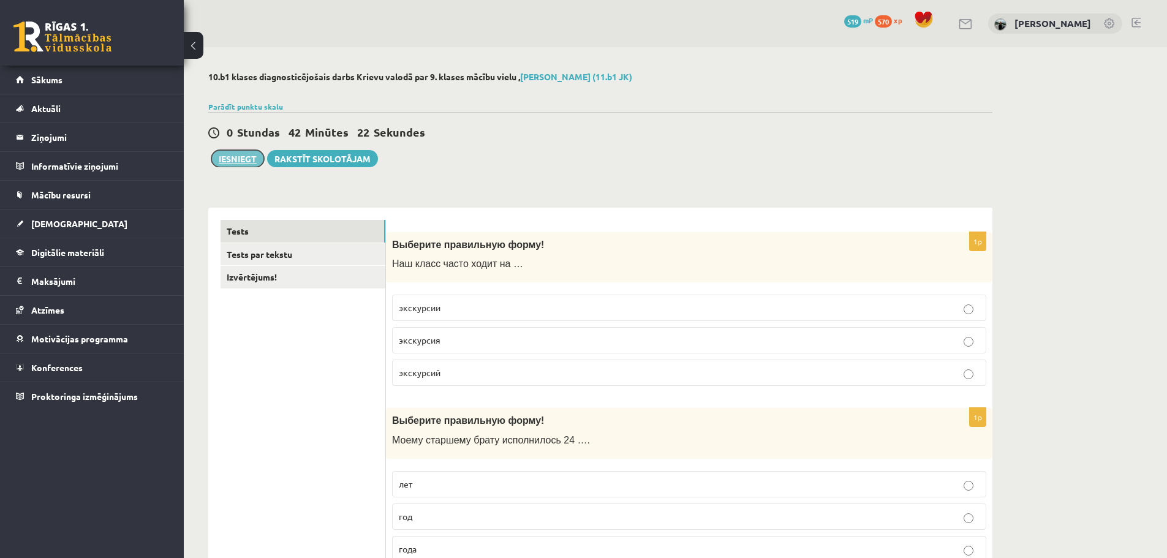
click at [232, 163] on button "Iesniegt" at bounding box center [237, 158] width 53 height 17
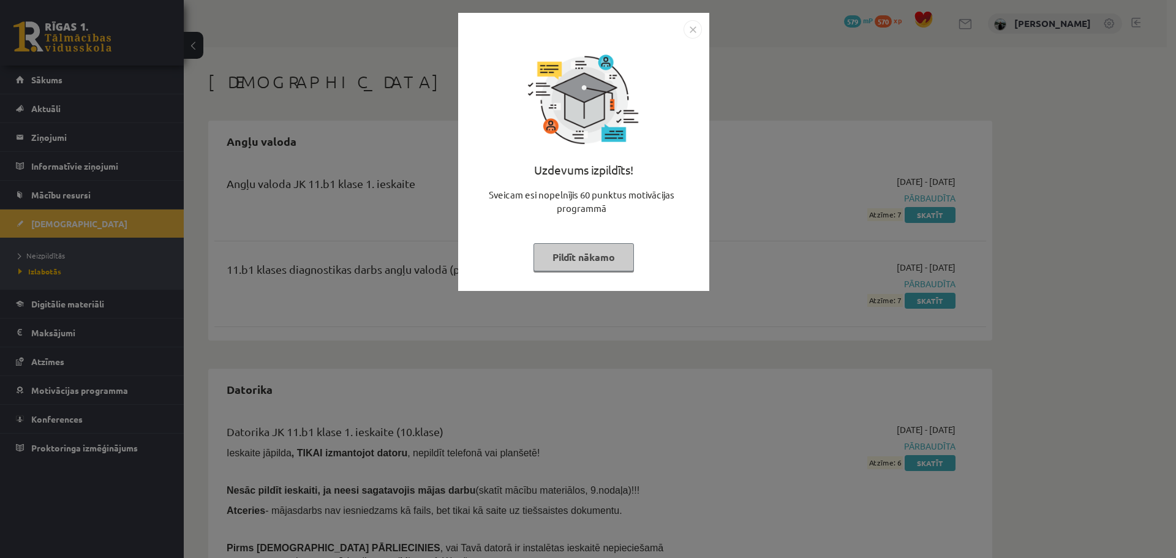
click at [694, 29] on img "Close" at bounding box center [693, 29] width 18 height 18
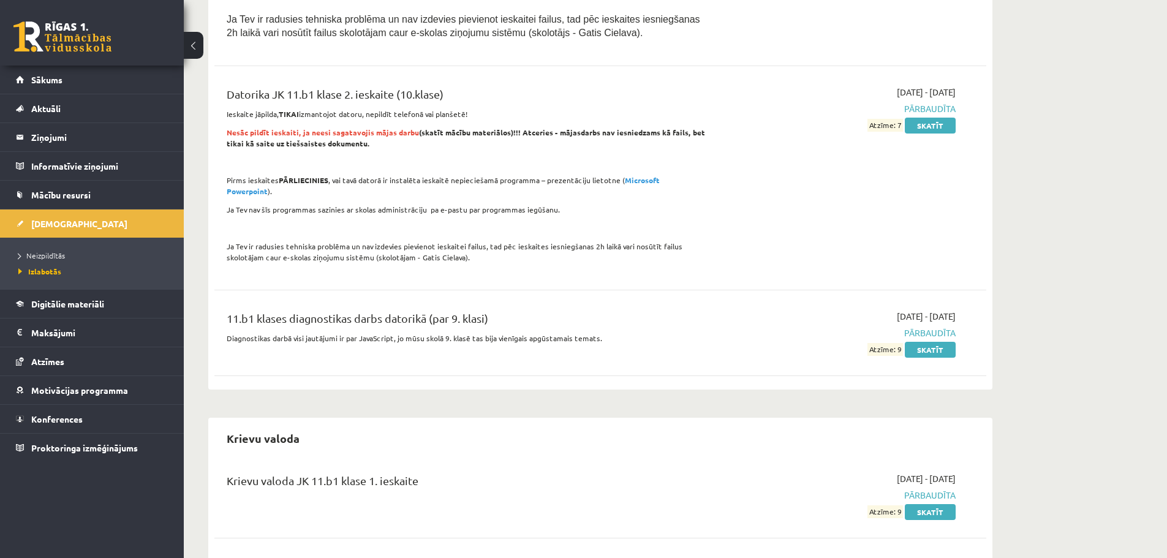
scroll to position [429, 0]
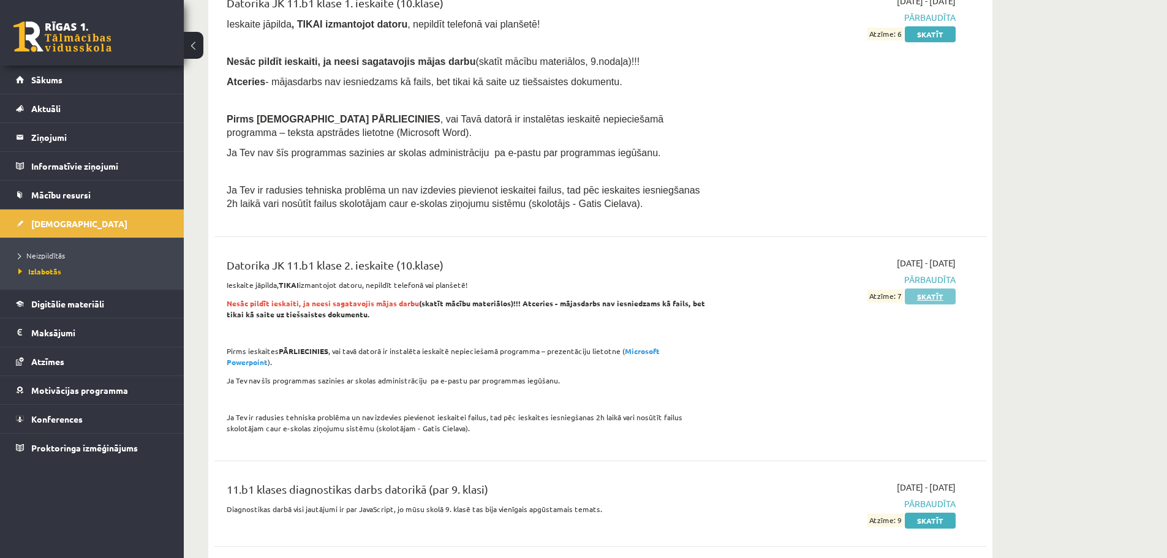
click at [930, 293] on link "Skatīt" at bounding box center [930, 297] width 51 height 16
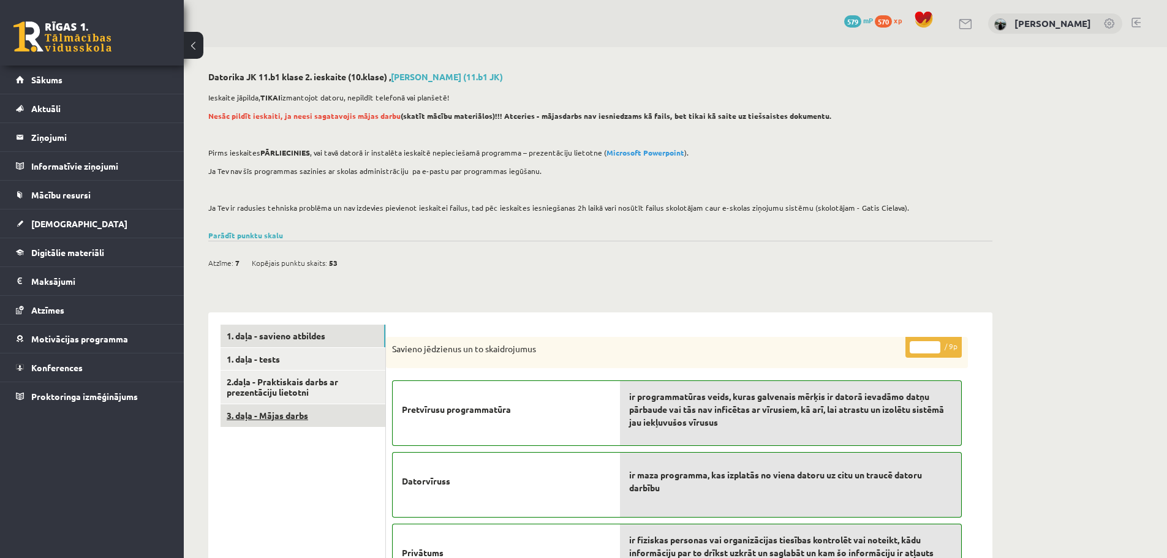
click at [288, 407] on link "3. daļa - Mājas darbs" at bounding box center [303, 415] width 165 height 23
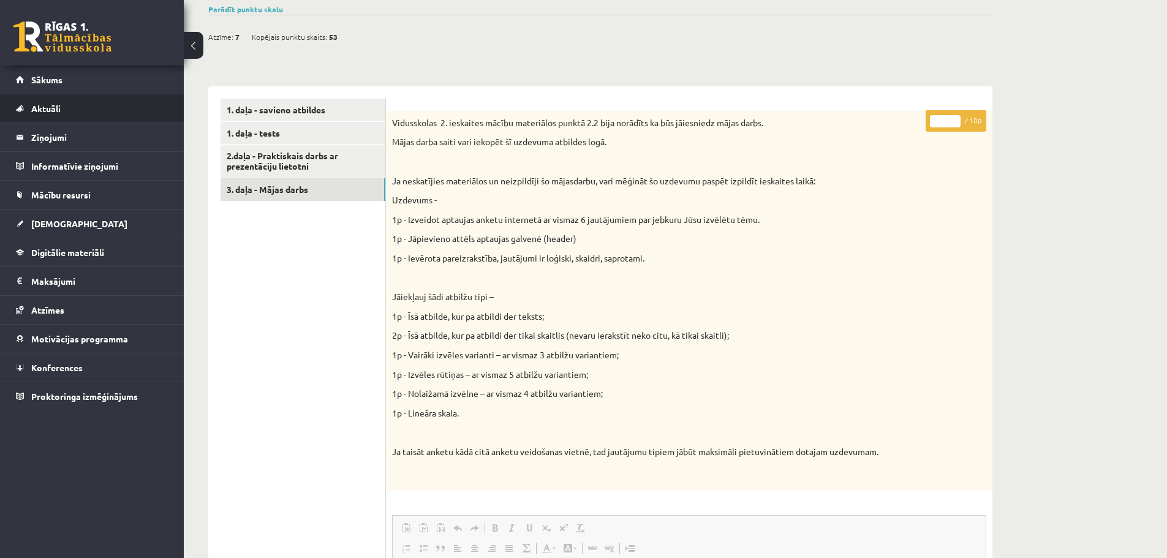
scroll to position [61, 0]
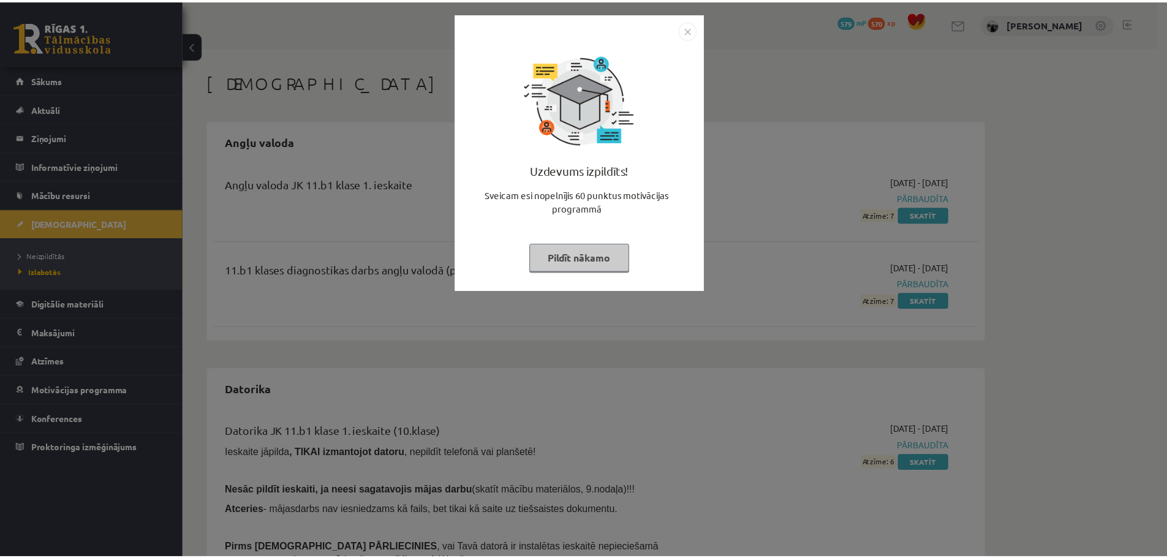
scroll to position [427, 0]
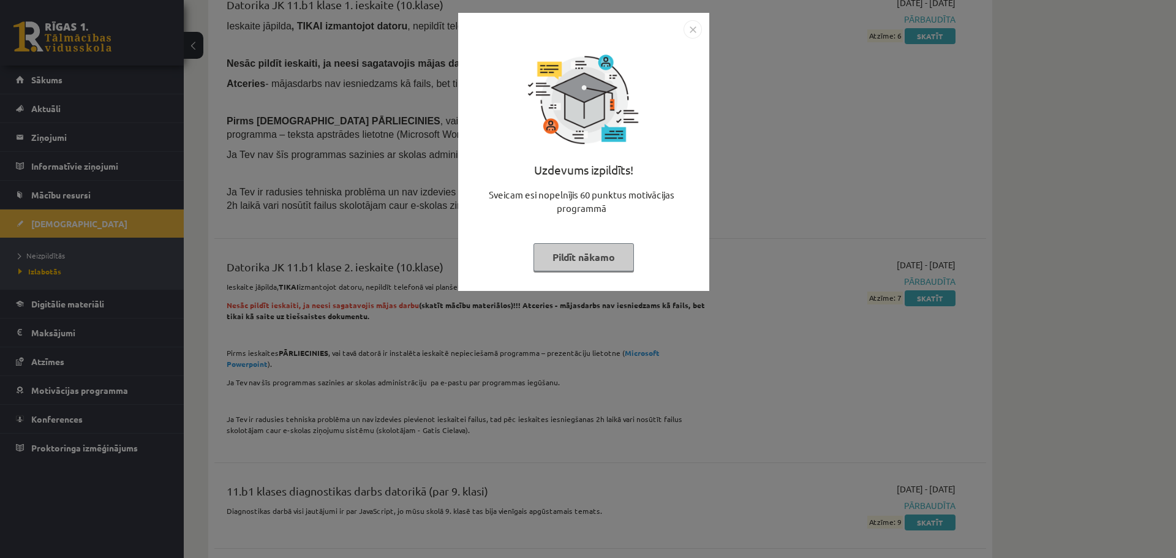
click at [695, 31] on img "Close" at bounding box center [693, 29] width 18 height 18
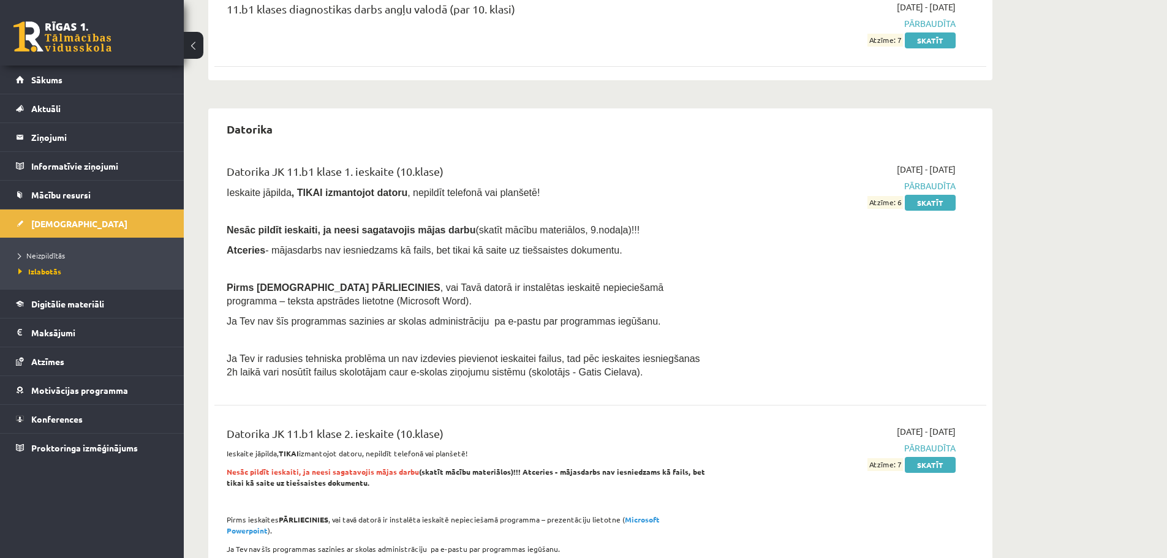
scroll to position [243, 0]
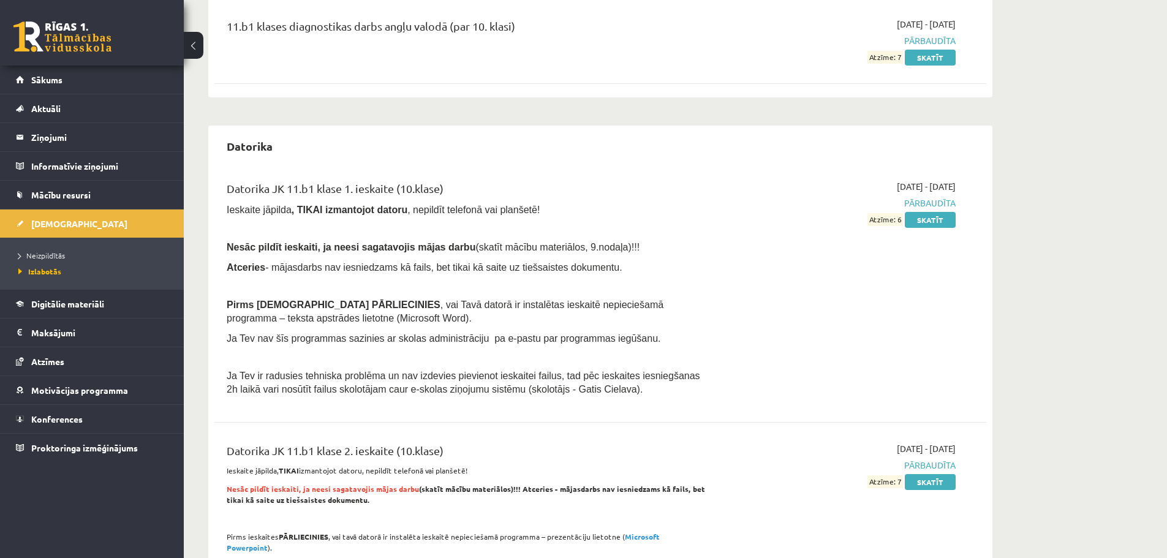
click at [943, 227] on div "2025-09-01 - 2025-10-31 Pārbaudīta Atzīme: 6 Skatīt" at bounding box center [840, 291] width 249 height 222
click at [942, 225] on link "Skatīt" at bounding box center [930, 220] width 51 height 16
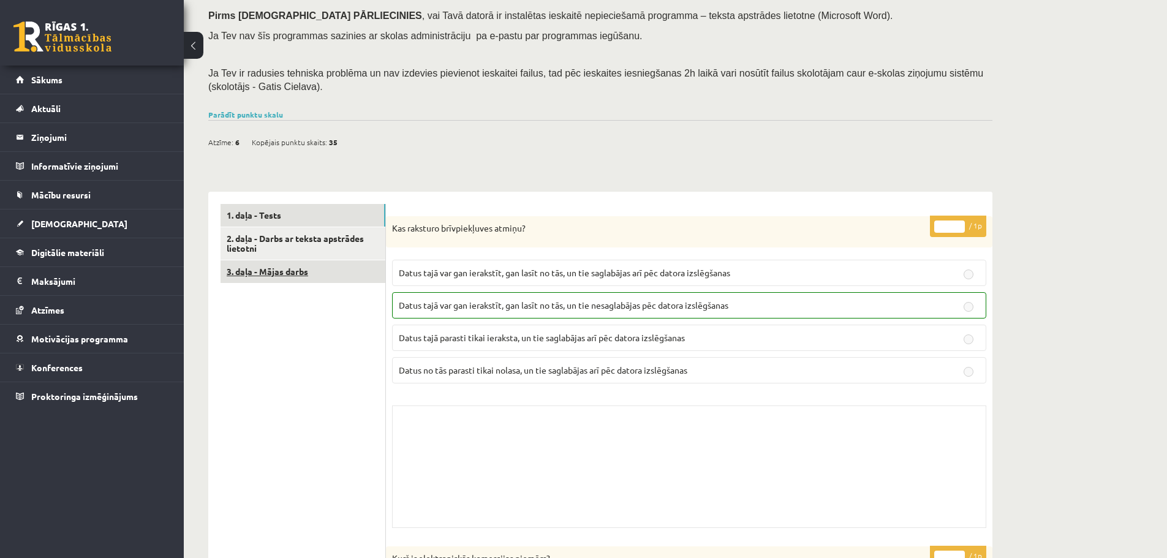
scroll to position [184, 0]
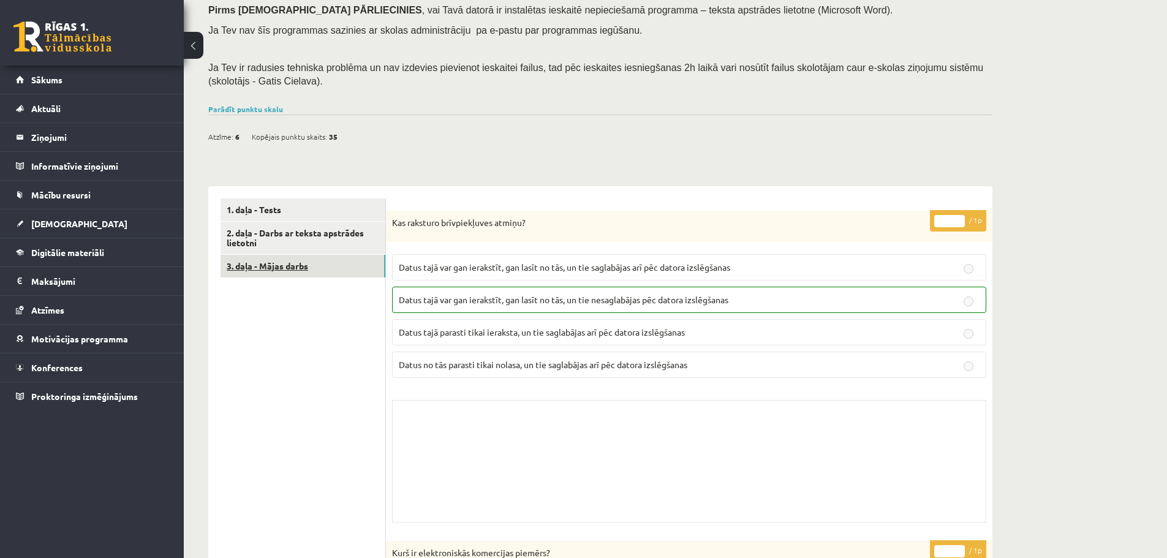
click at [293, 263] on link "3. daļa - Mājas darbs" at bounding box center [303, 266] width 165 height 23
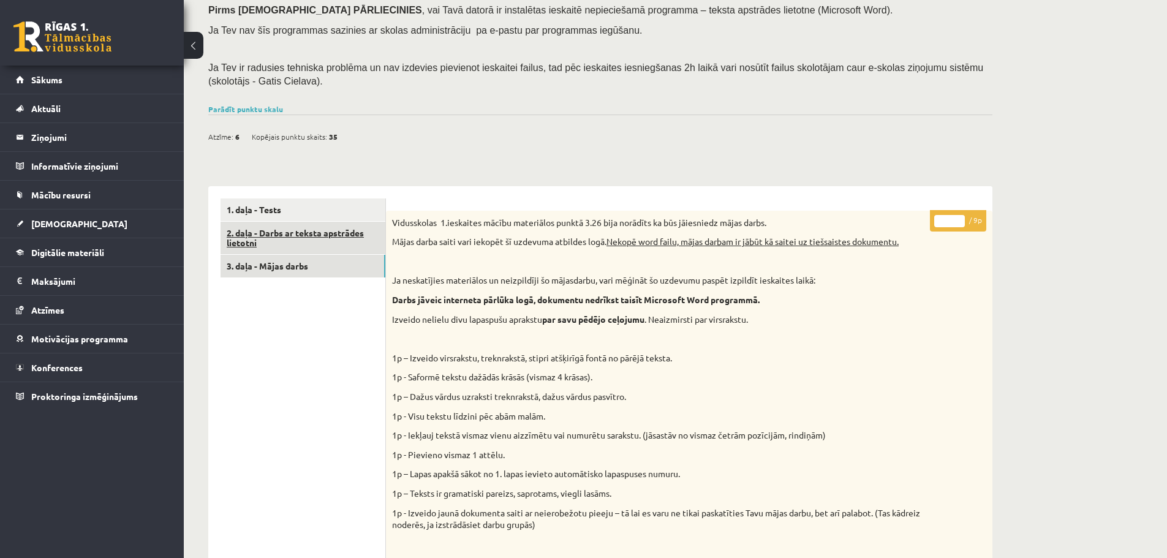
scroll to position [0, 0]
click at [238, 238] on link "2. daļa - Darbs ar teksta apstrādes lietotni" at bounding box center [303, 238] width 165 height 33
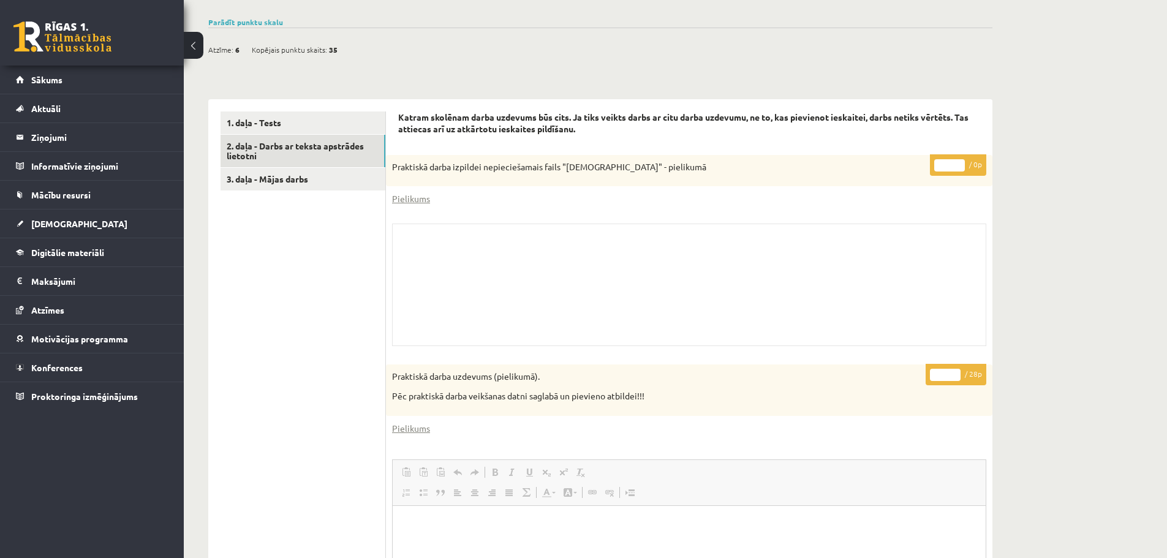
scroll to position [128, 0]
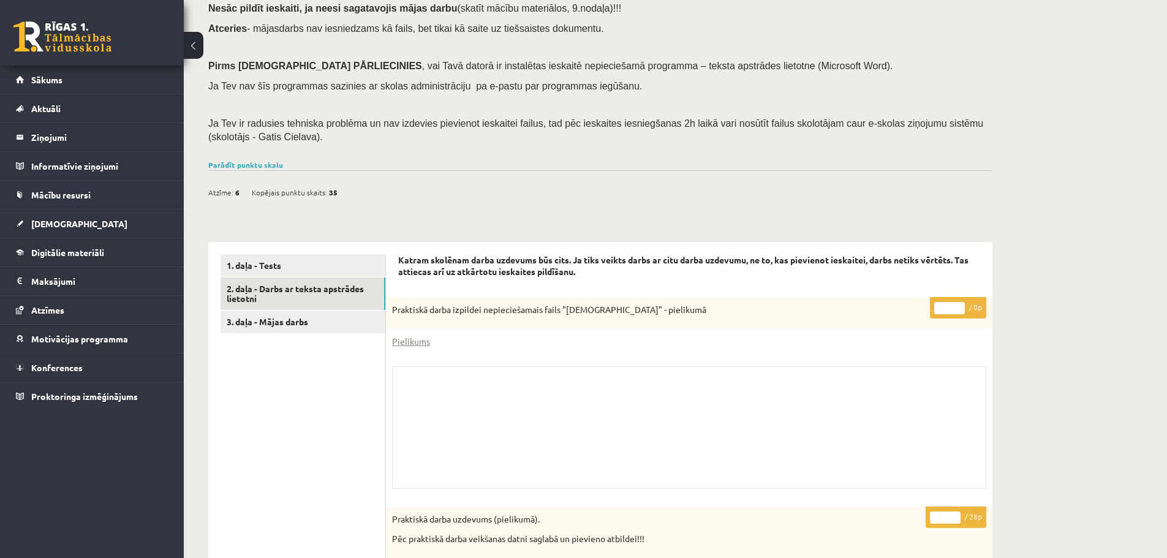
drag, startPoint x: 970, startPoint y: 315, endPoint x: 1007, endPoint y: 319, distance: 36.9
click at [1007, 319] on div "Datorika JK 11.b1 klase 1. ieskaite (10.klase) , Edgars Toms Jermušs (11.b1 JK)…" at bounding box center [600, 483] width 833 height 1129
click at [308, 257] on link "1. daļa - Tests" at bounding box center [303, 265] width 165 height 23
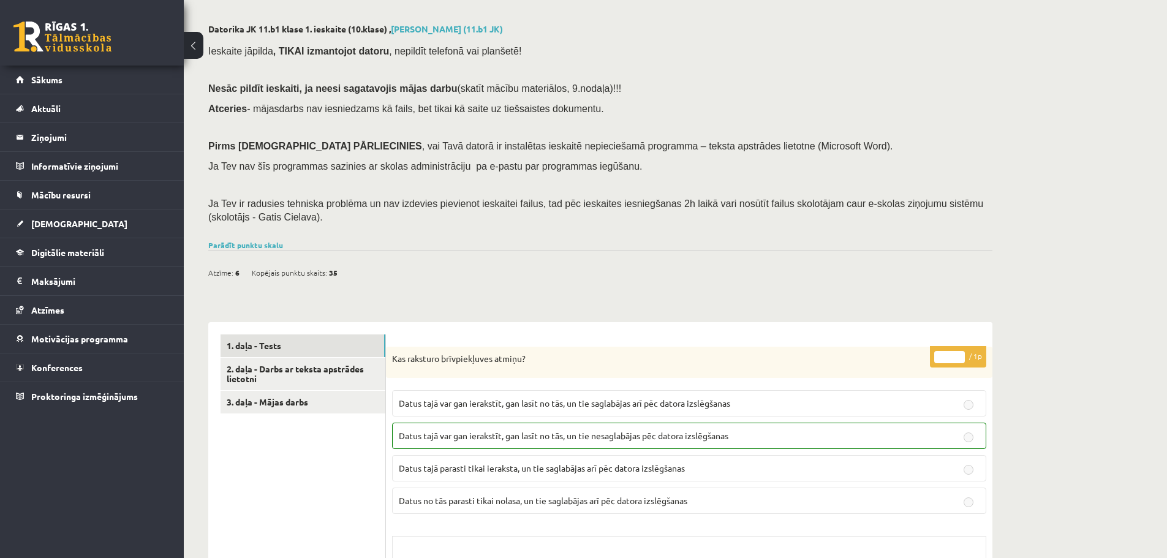
scroll to position [0, 0]
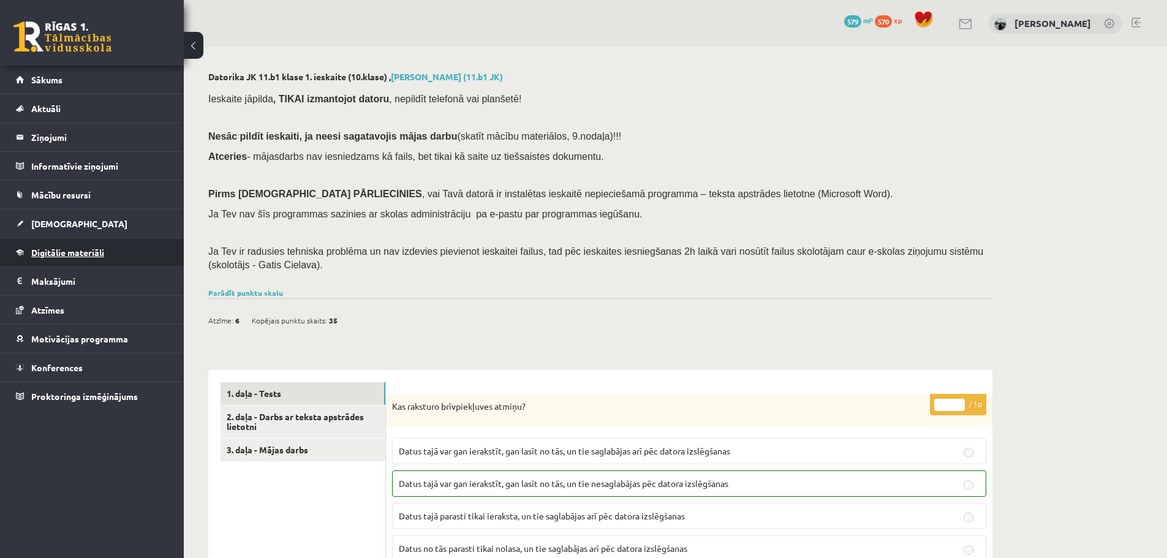
click at [92, 243] on link "Digitālie materiāli" at bounding box center [92, 252] width 153 height 28
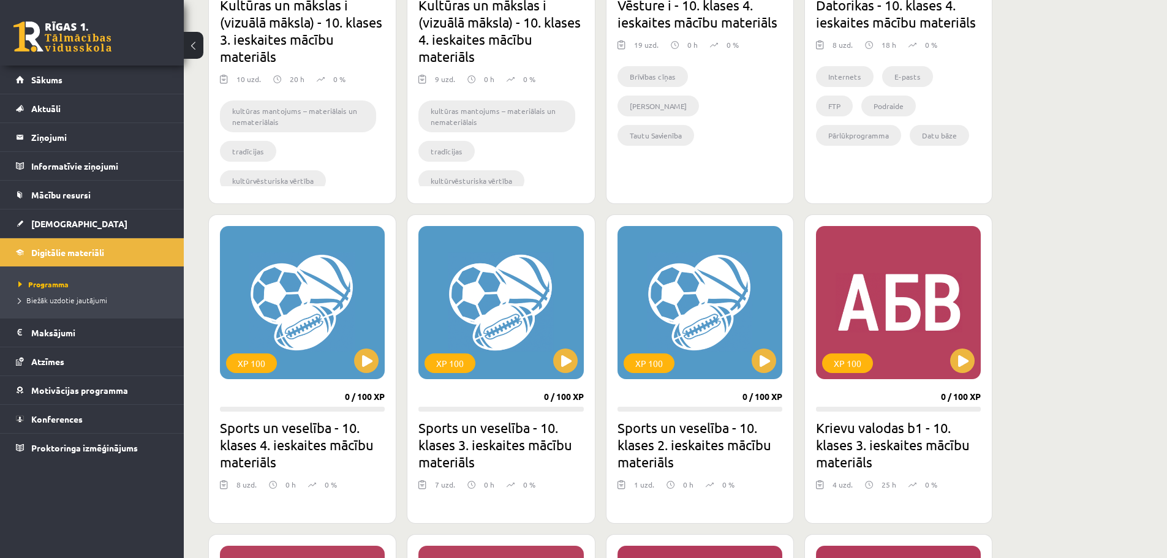
scroll to position [1225, 0]
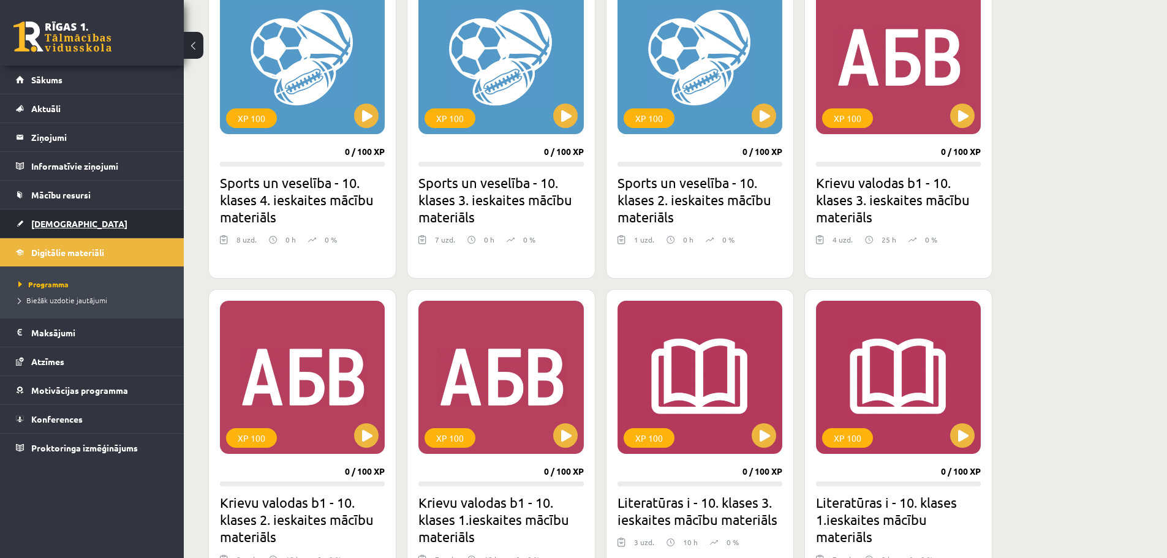
click at [125, 214] on link "[DEMOGRAPHIC_DATA]" at bounding box center [92, 224] width 153 height 28
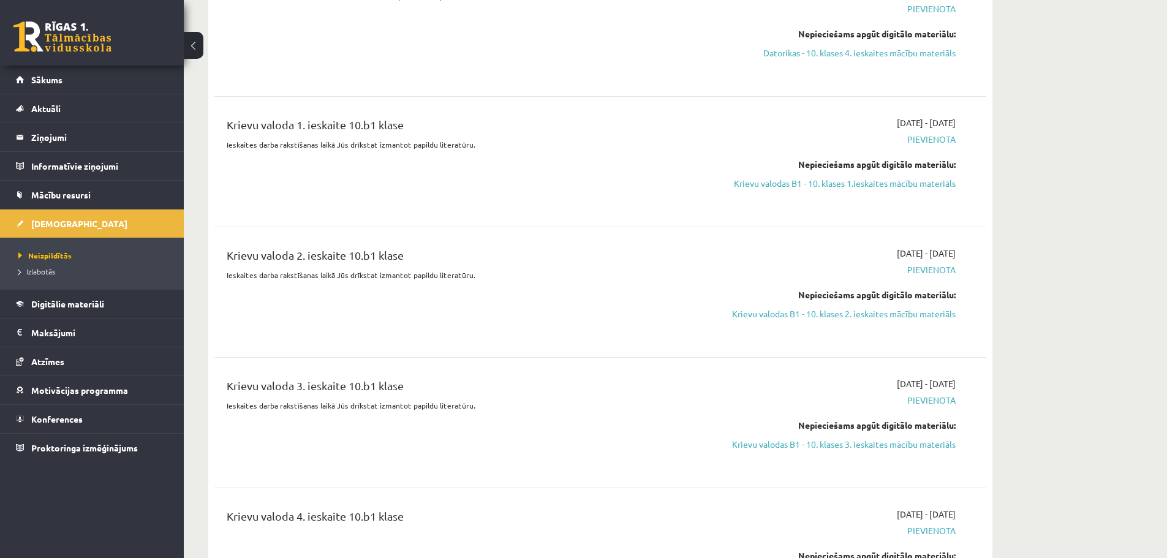
scroll to position [1956, 0]
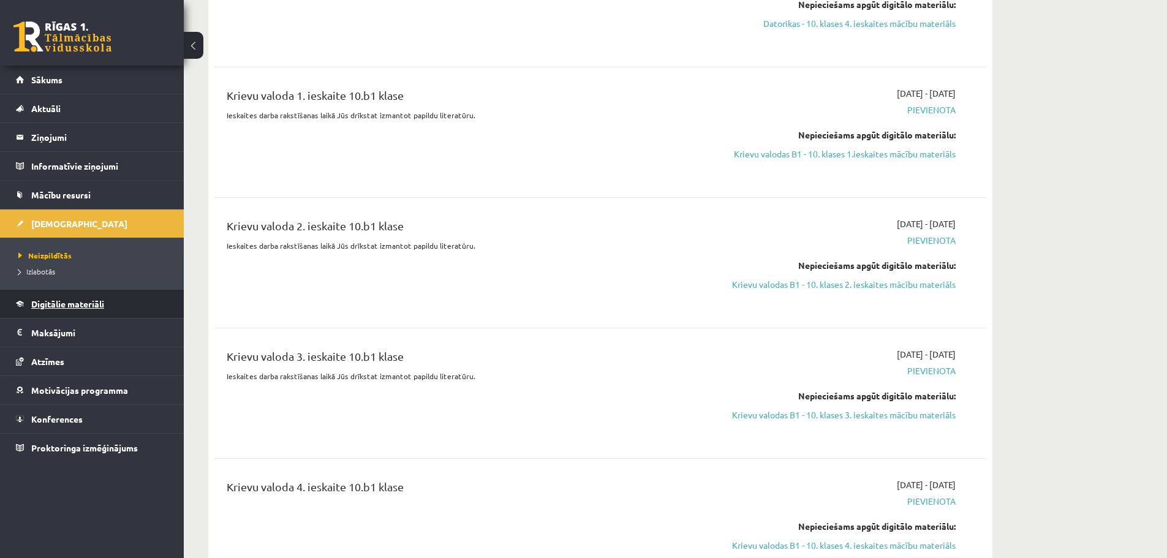
click at [124, 303] on link "Digitālie materiāli" at bounding box center [92, 304] width 153 height 28
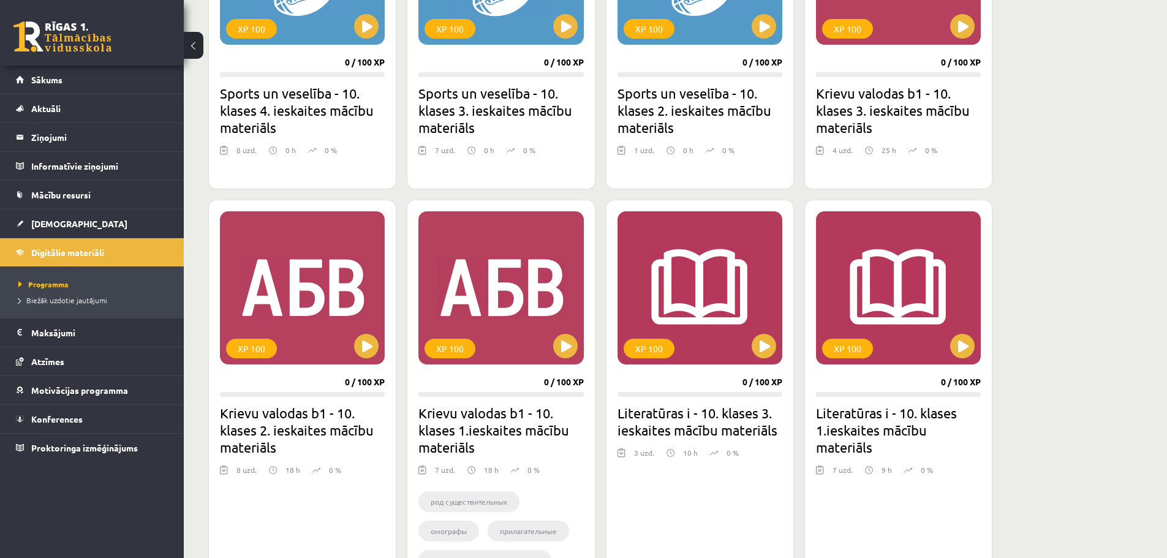
scroll to position [1344, 0]
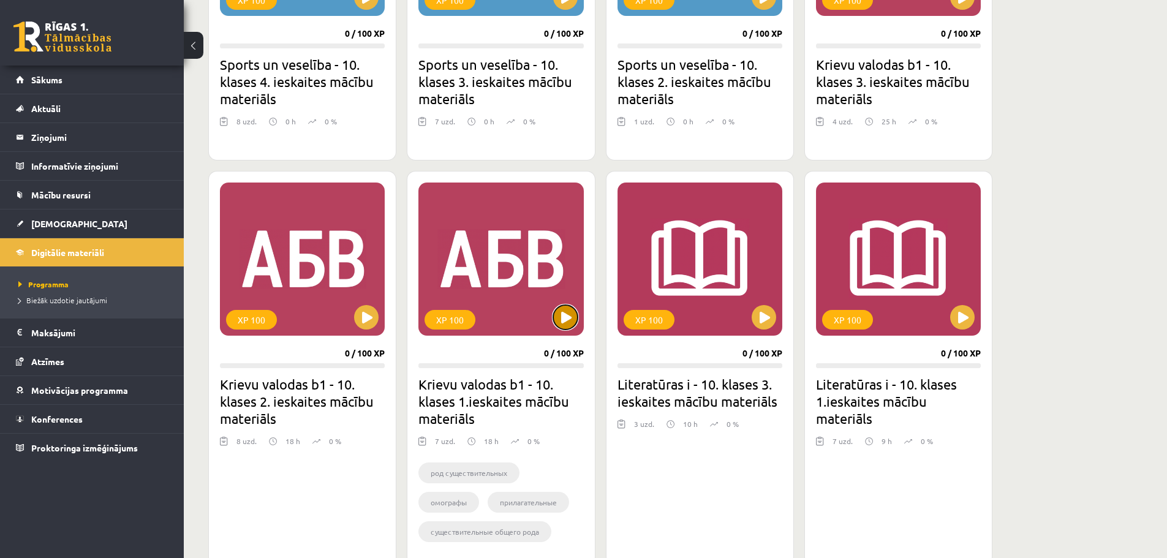
click at [561, 320] on button at bounding box center [565, 317] width 25 height 25
